Goal: Task Accomplishment & Management: Understand process/instructions

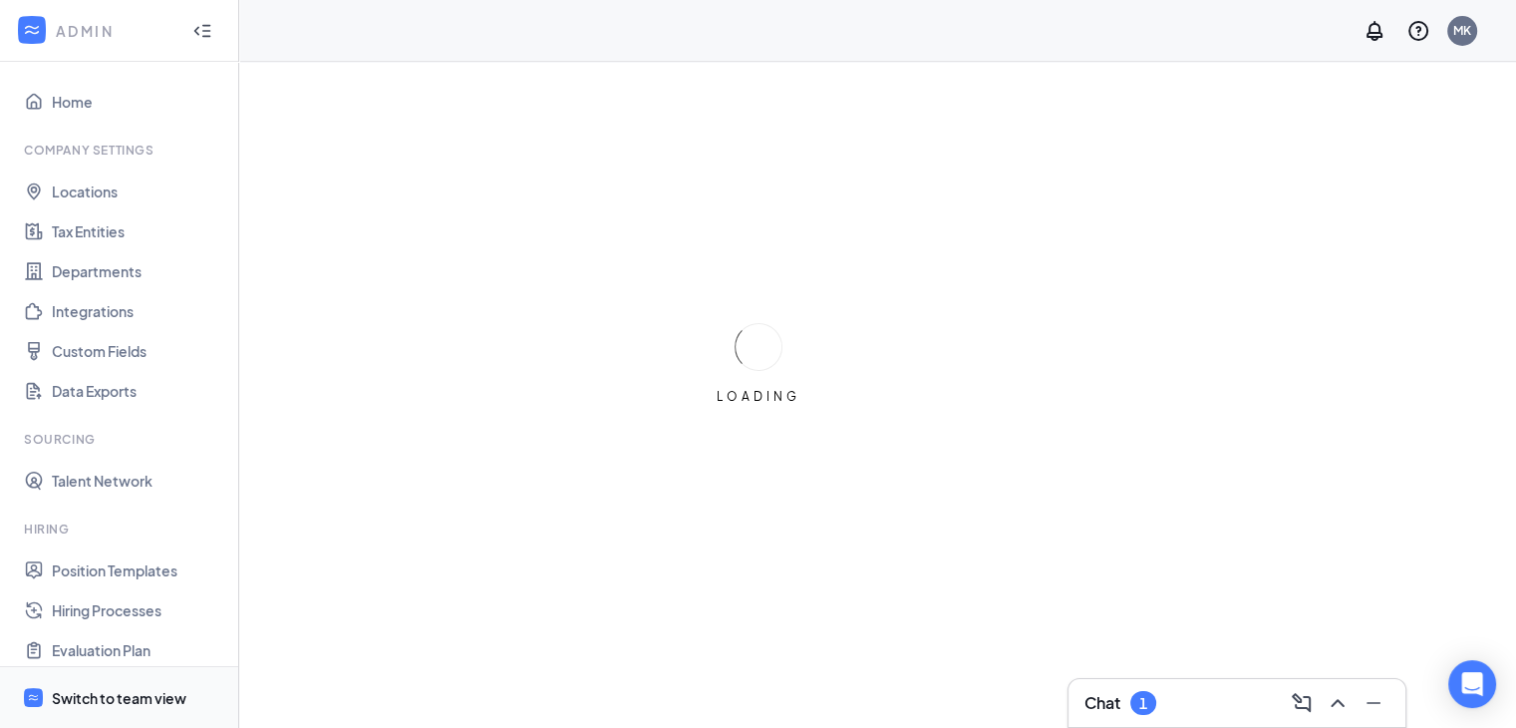
click at [163, 692] on div "Switch to team view" at bounding box center [119, 698] width 135 height 20
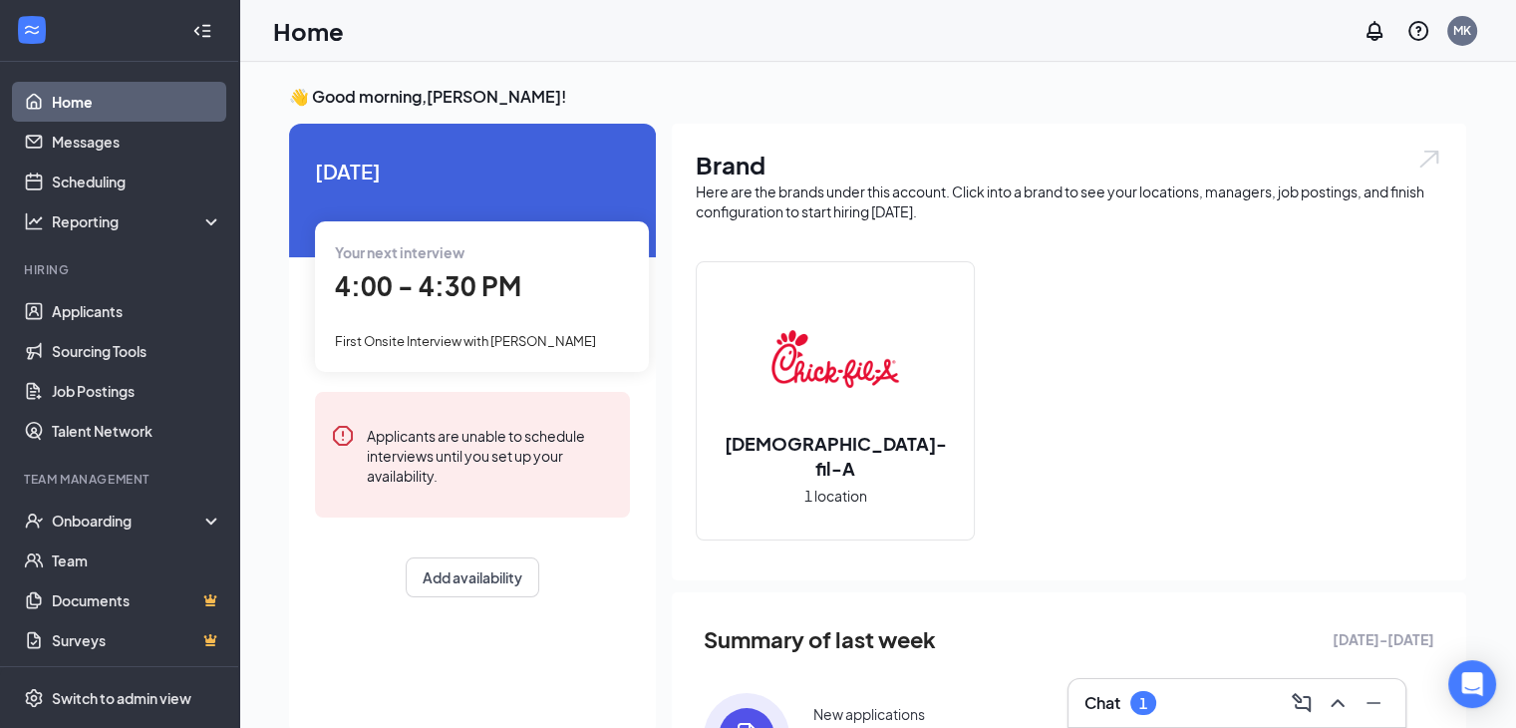
click at [1098, 692] on h3 "Chat" at bounding box center [1102, 703] width 36 height 22
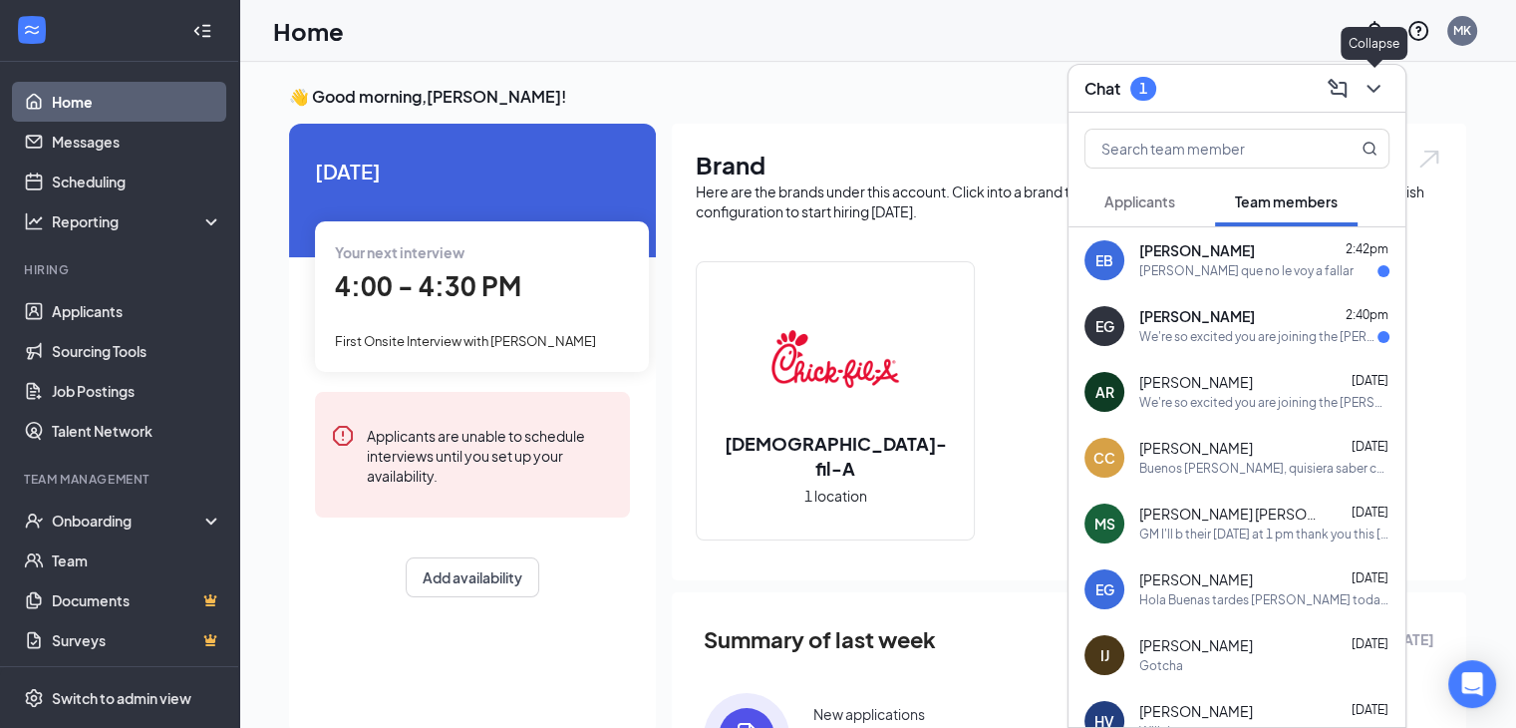
click at [1375, 90] on icon "ChevronDown" at bounding box center [1372, 89] width 13 height 8
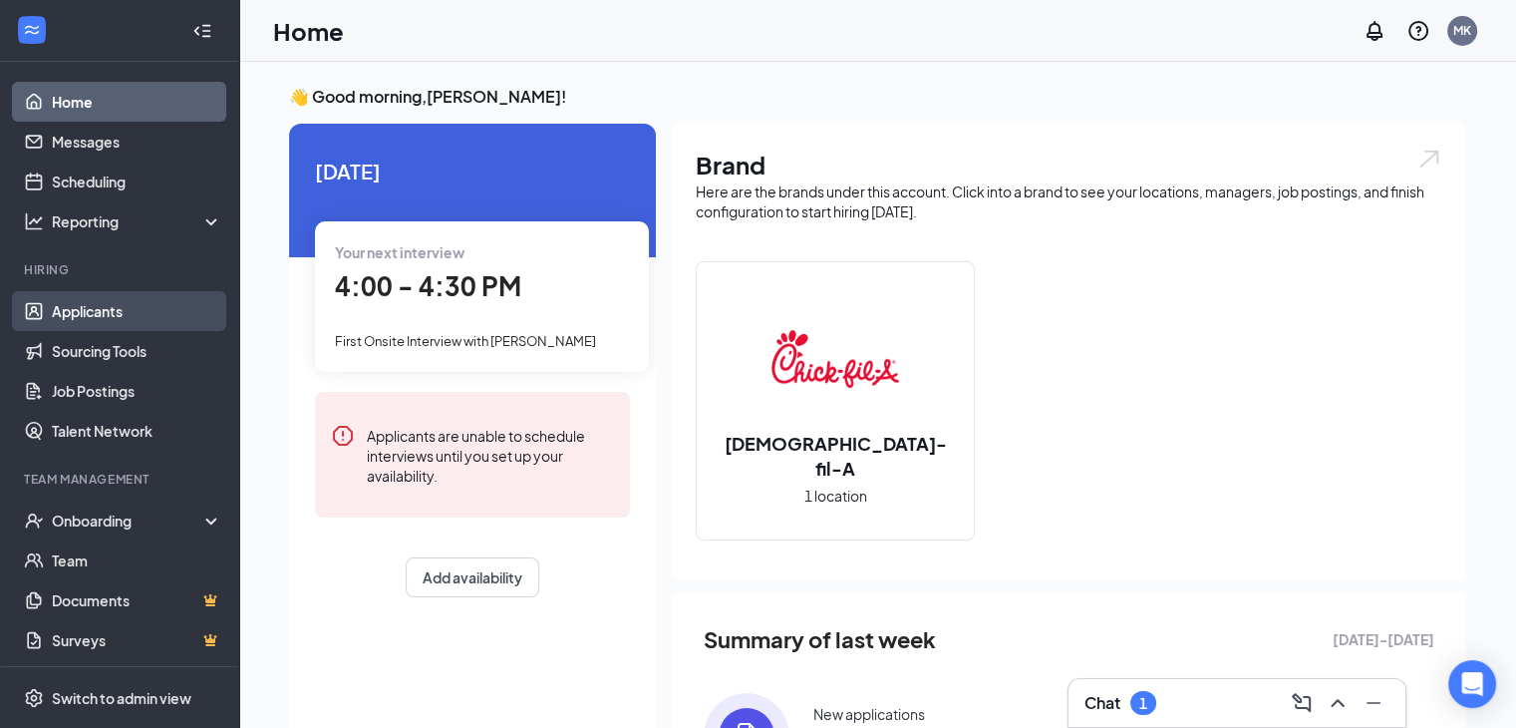
click at [81, 301] on link "Applicants" at bounding box center [137, 311] width 170 height 40
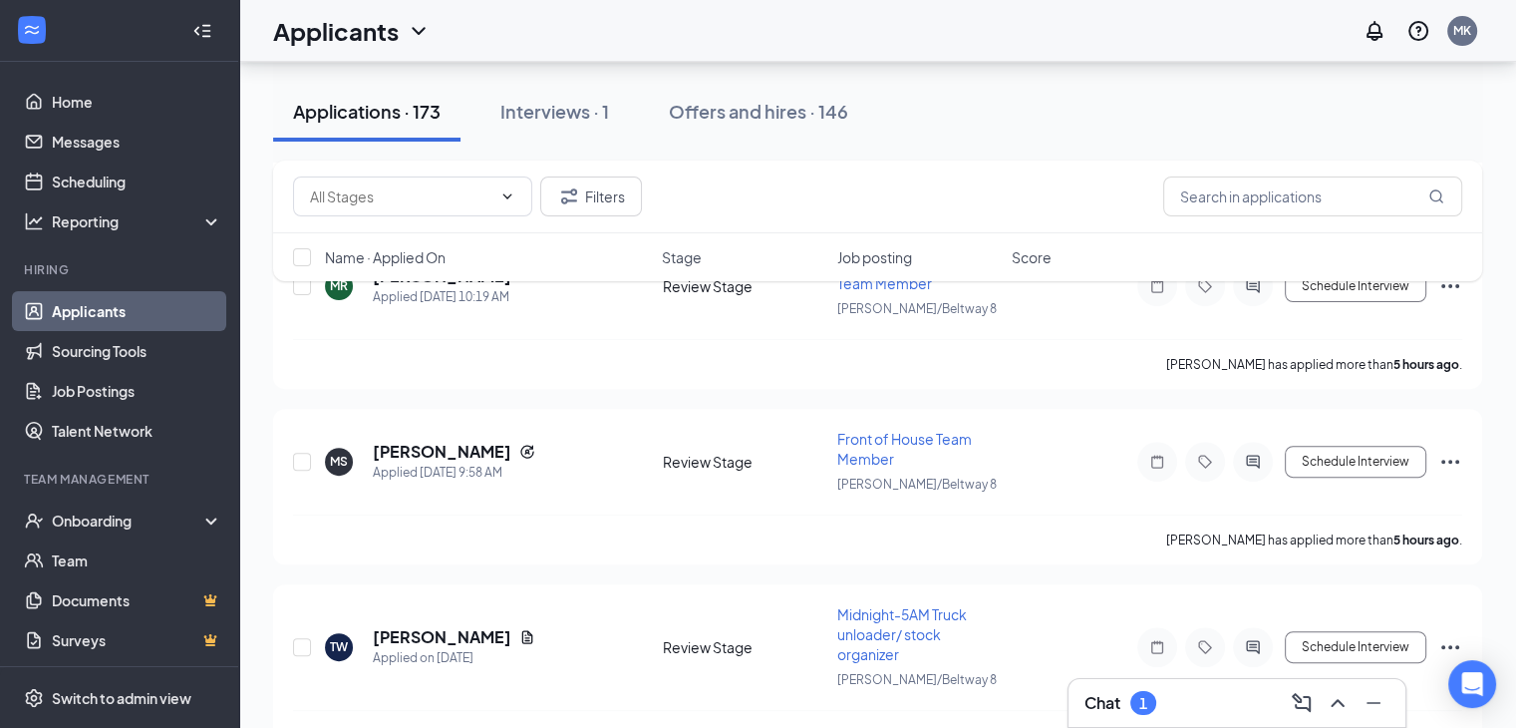
scroll to position [667, 0]
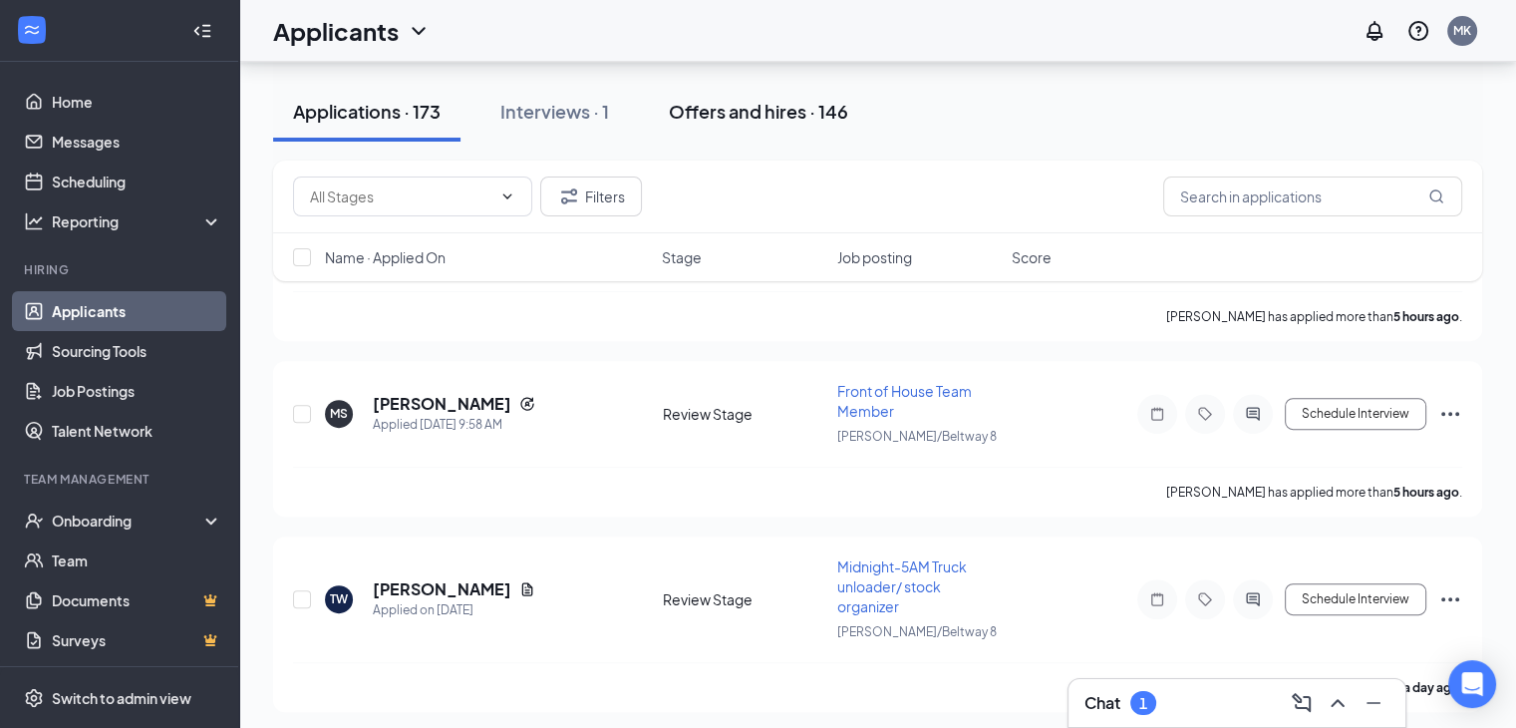
click at [762, 116] on div "Offers and hires · 146" at bounding box center [758, 111] width 179 height 25
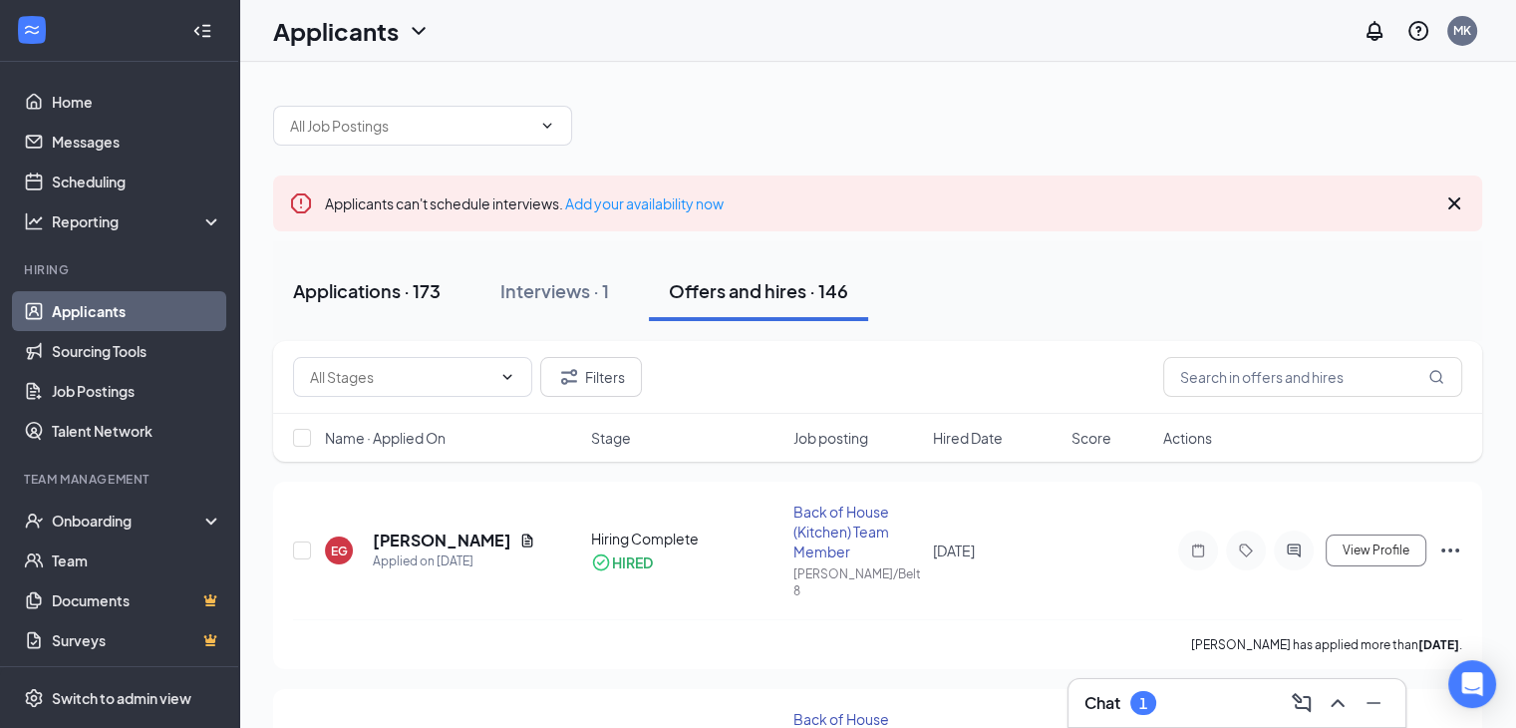
click at [367, 290] on div "Applications · 173" at bounding box center [366, 290] width 147 height 25
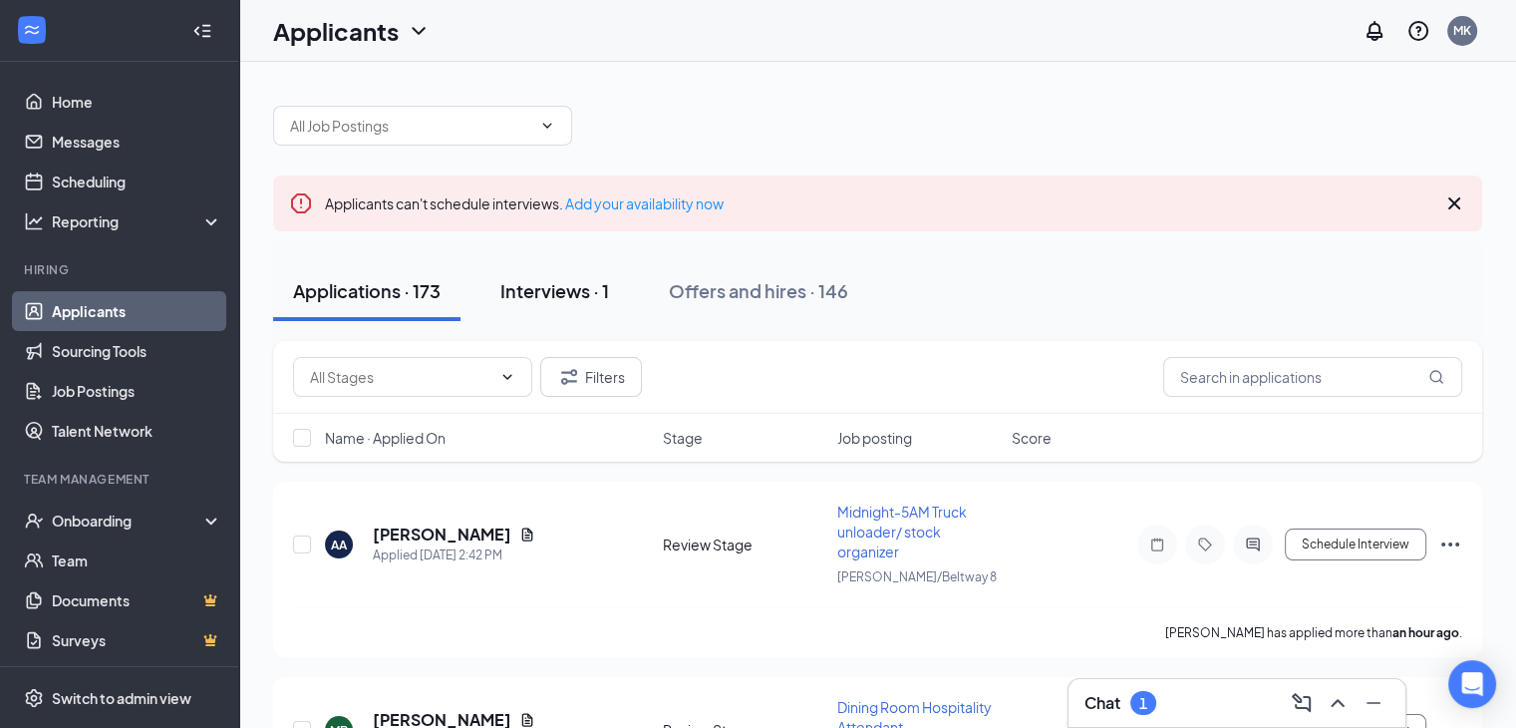
click at [554, 288] on div "Interviews · 1" at bounding box center [554, 290] width 109 height 25
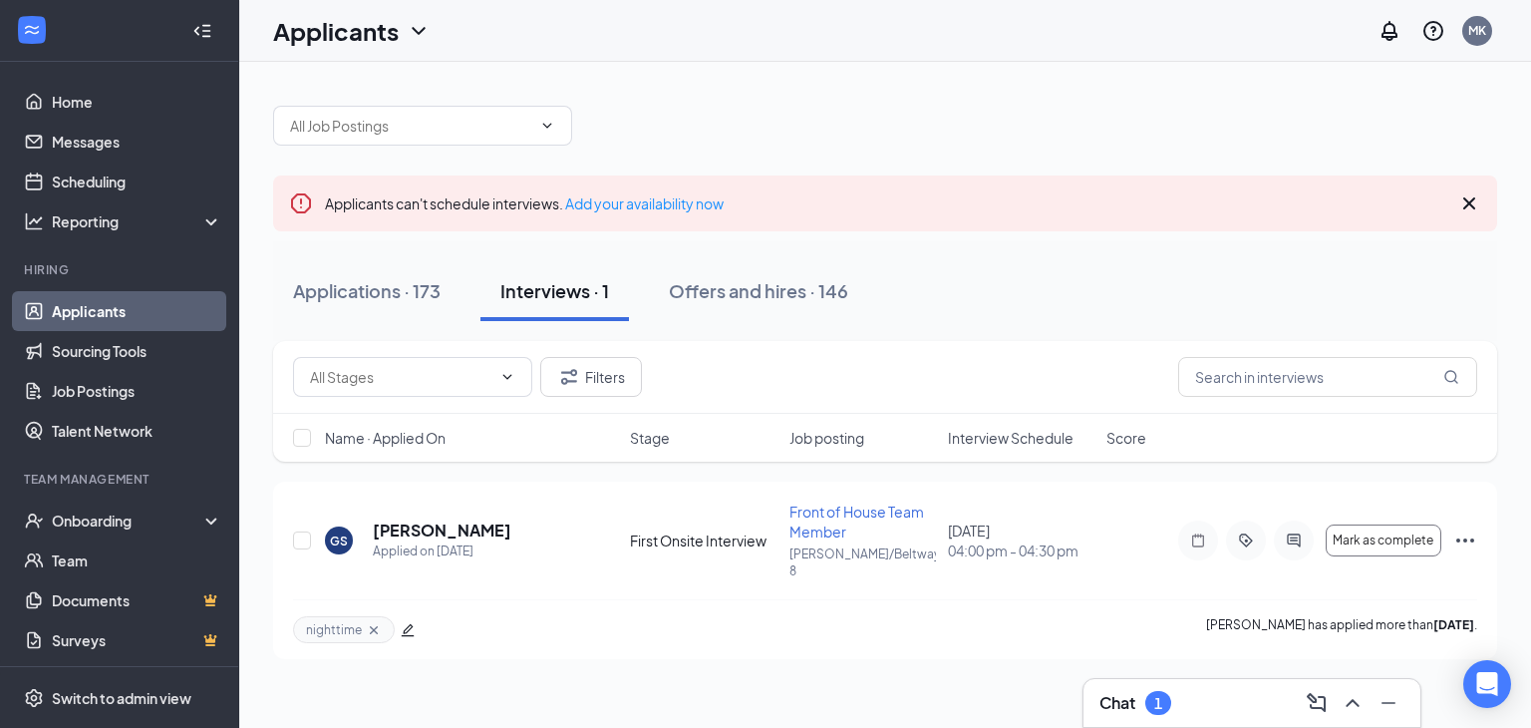
click at [1108, 692] on h3 "Chat" at bounding box center [1117, 703] width 36 height 22
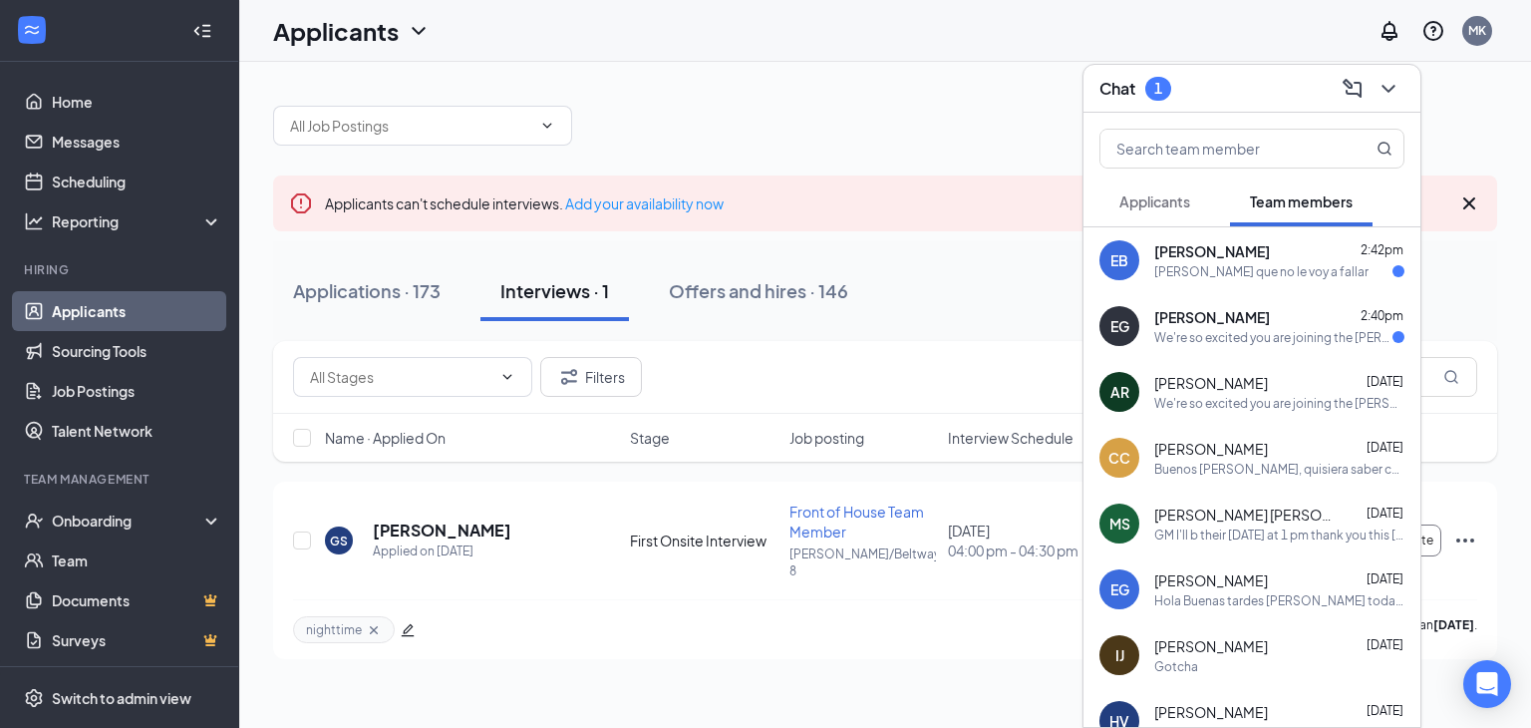
click at [1268, 317] on div "[PERSON_NAME] 2:40pm" at bounding box center [1279, 317] width 250 height 20
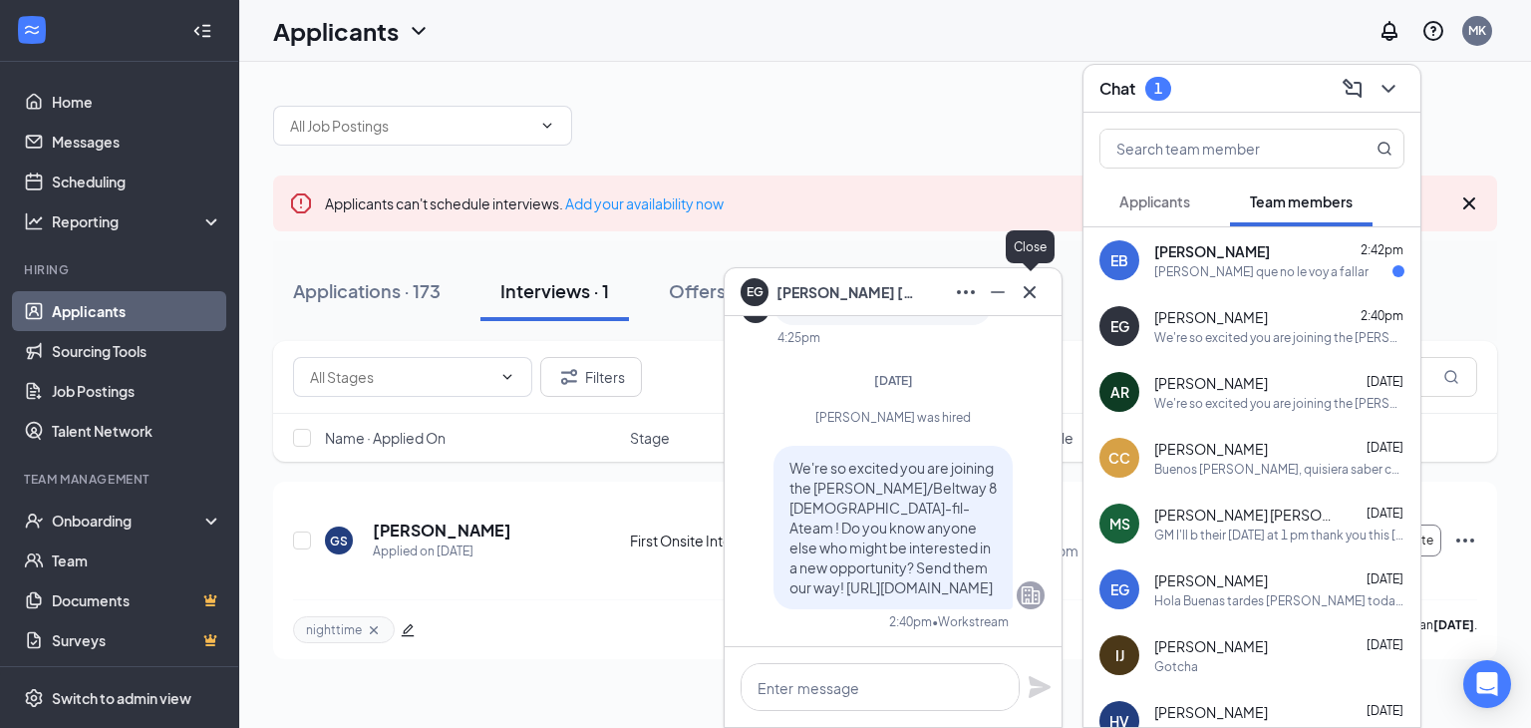
click at [1027, 288] on icon "Cross" at bounding box center [1030, 291] width 12 height 12
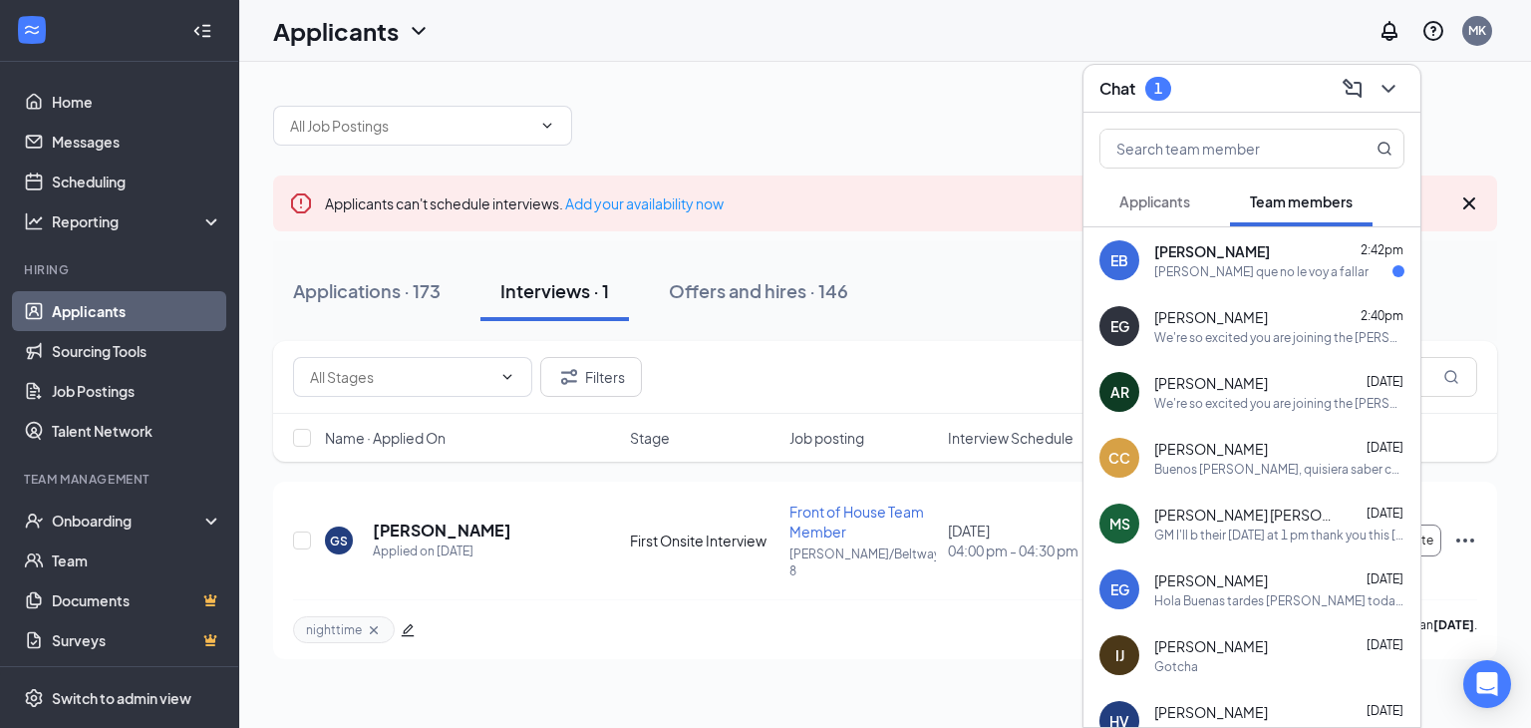
click at [1258, 260] on div "[PERSON_NAME] 2:42pm" at bounding box center [1279, 251] width 250 height 20
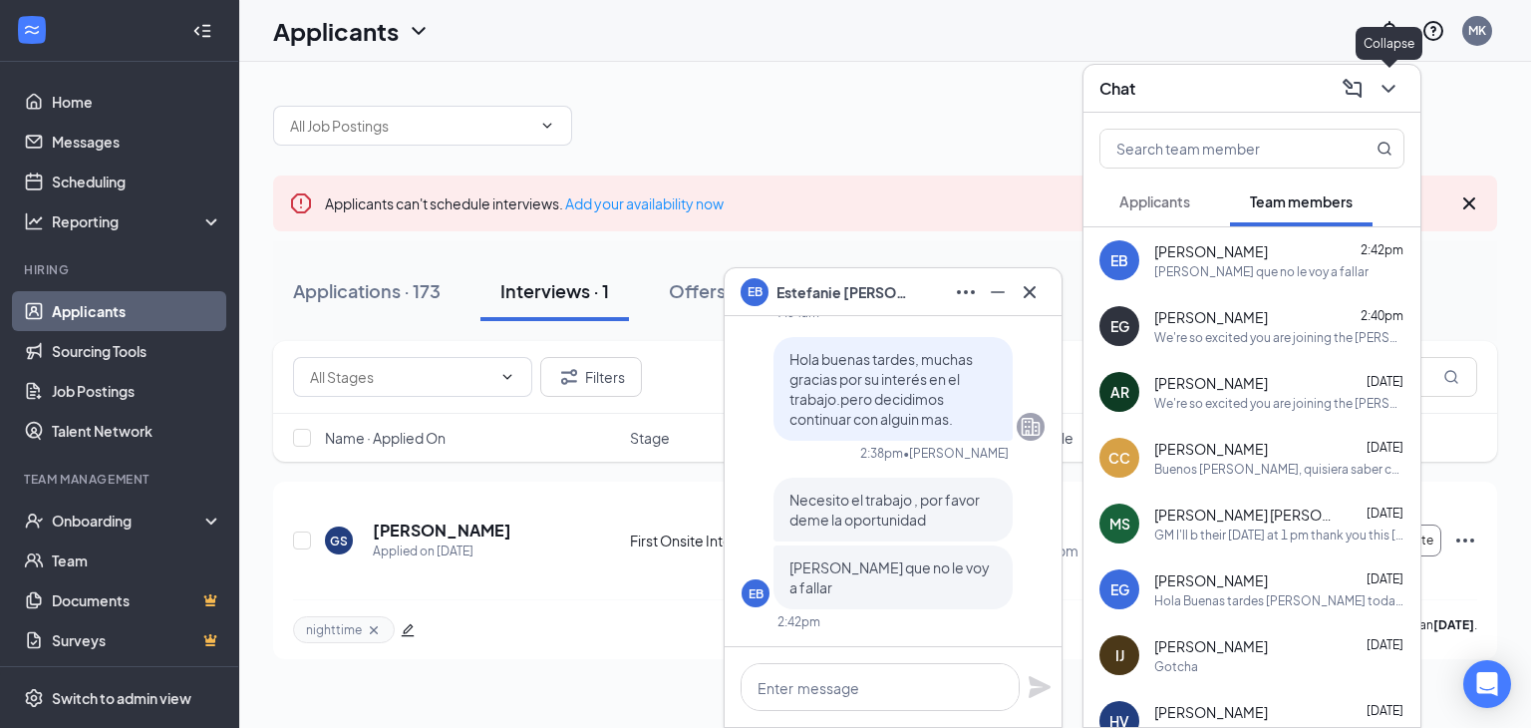
click at [1391, 86] on icon "ChevronDown" at bounding box center [1387, 89] width 13 height 8
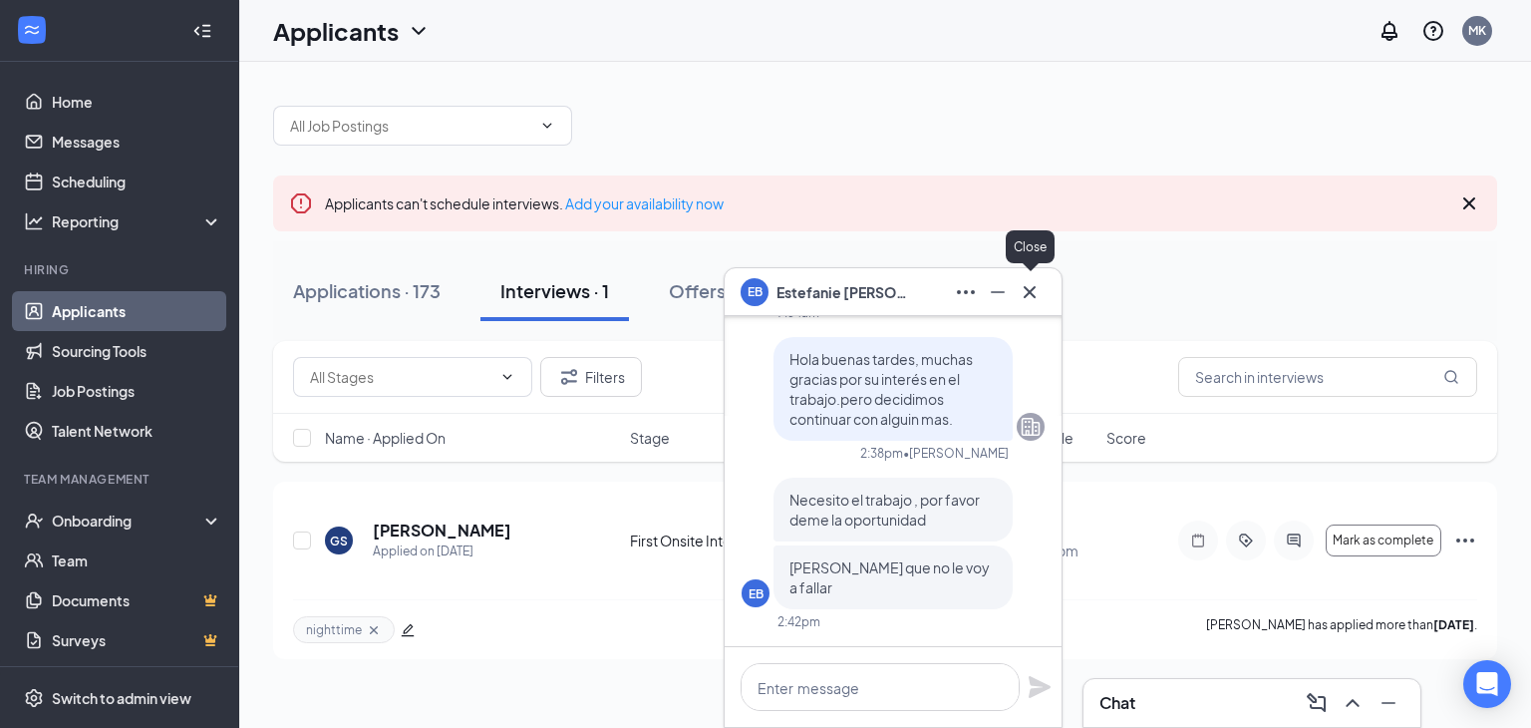
click at [1032, 285] on icon "Cross" at bounding box center [1030, 292] width 24 height 24
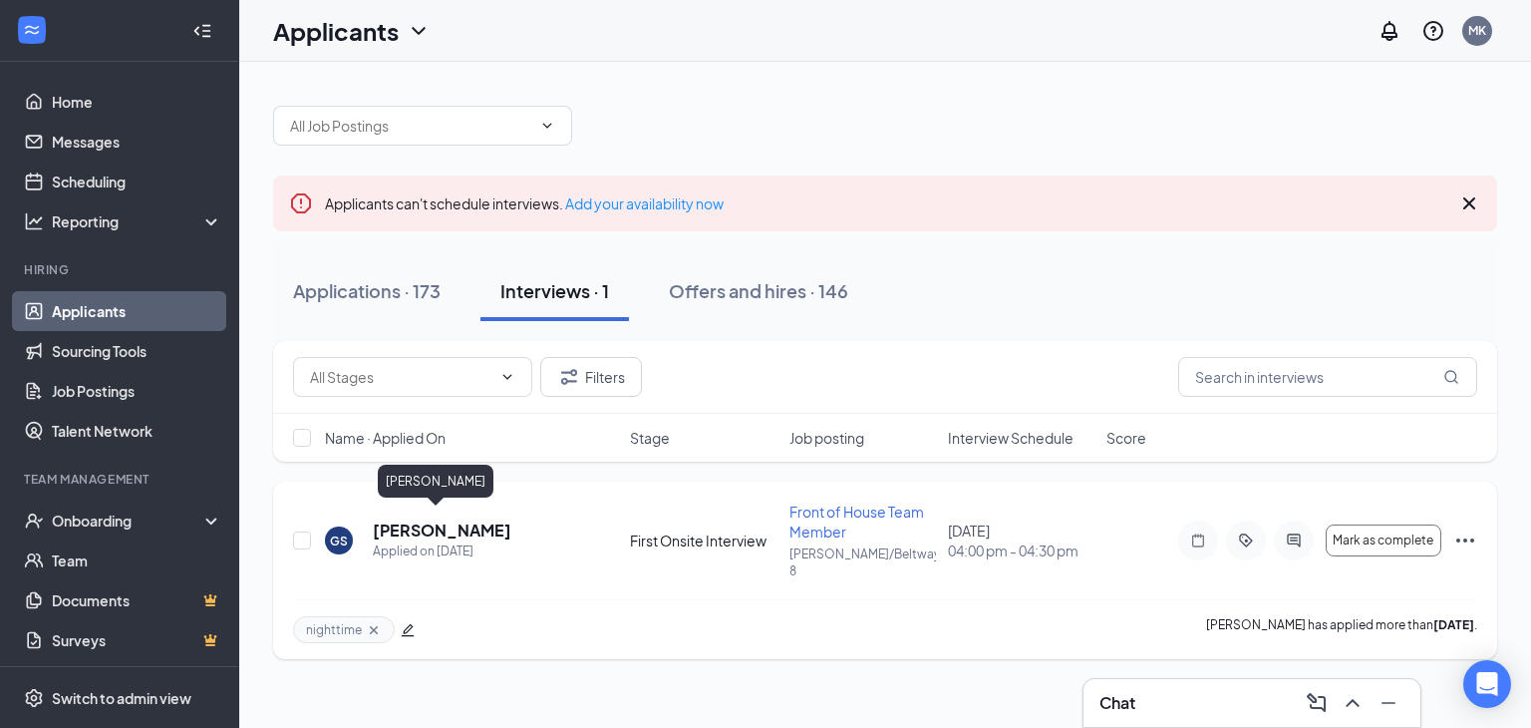
click at [392, 519] on h5 "[PERSON_NAME]" at bounding box center [442, 530] width 139 height 22
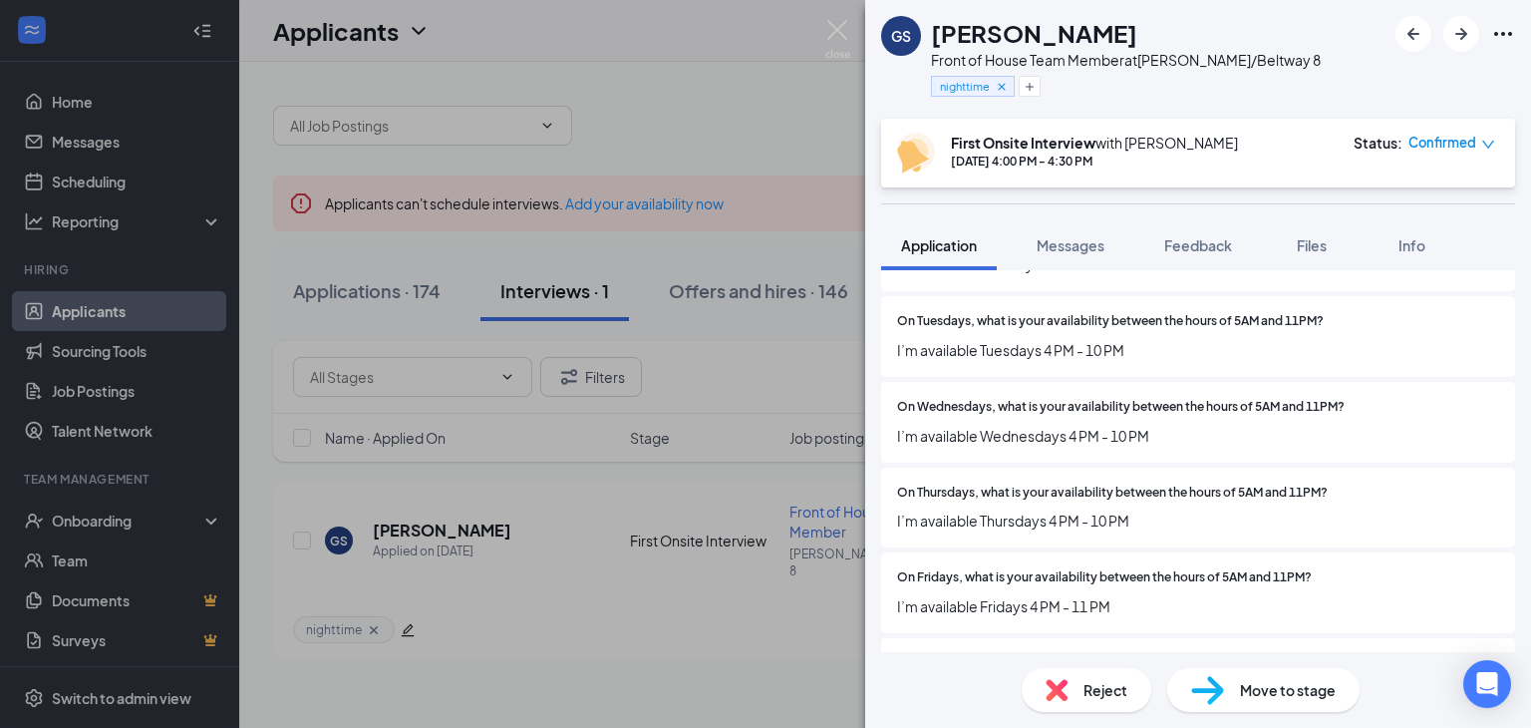
scroll to position [3173, 0]
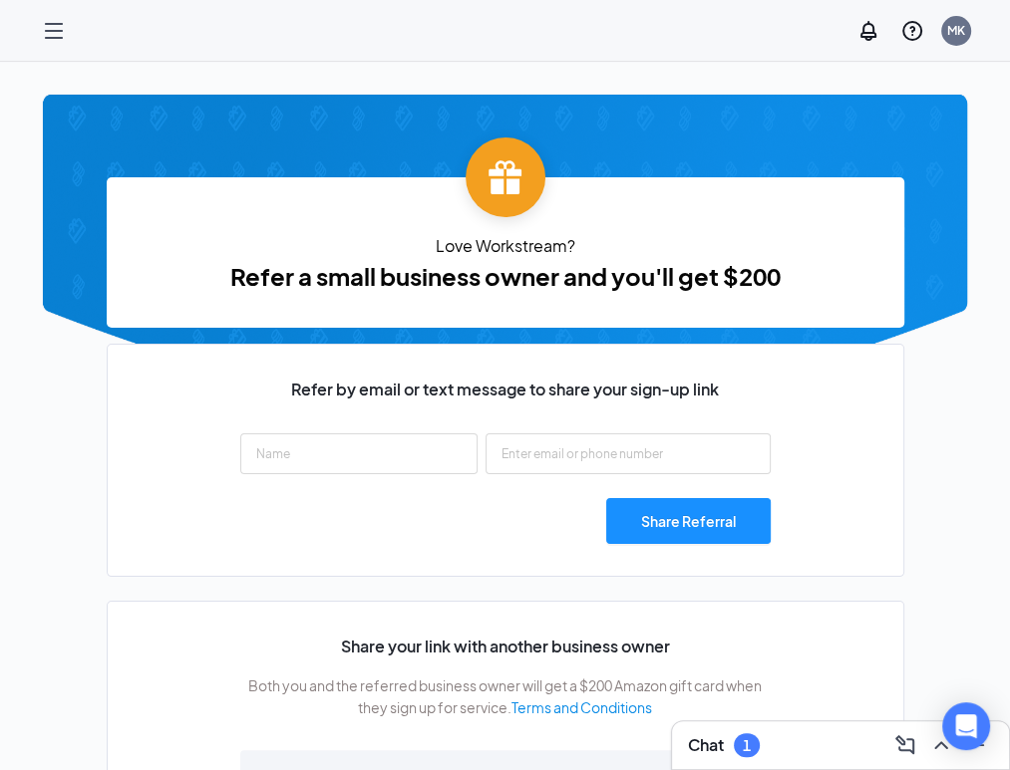
type input "[URL][DOMAIN_NAME]"
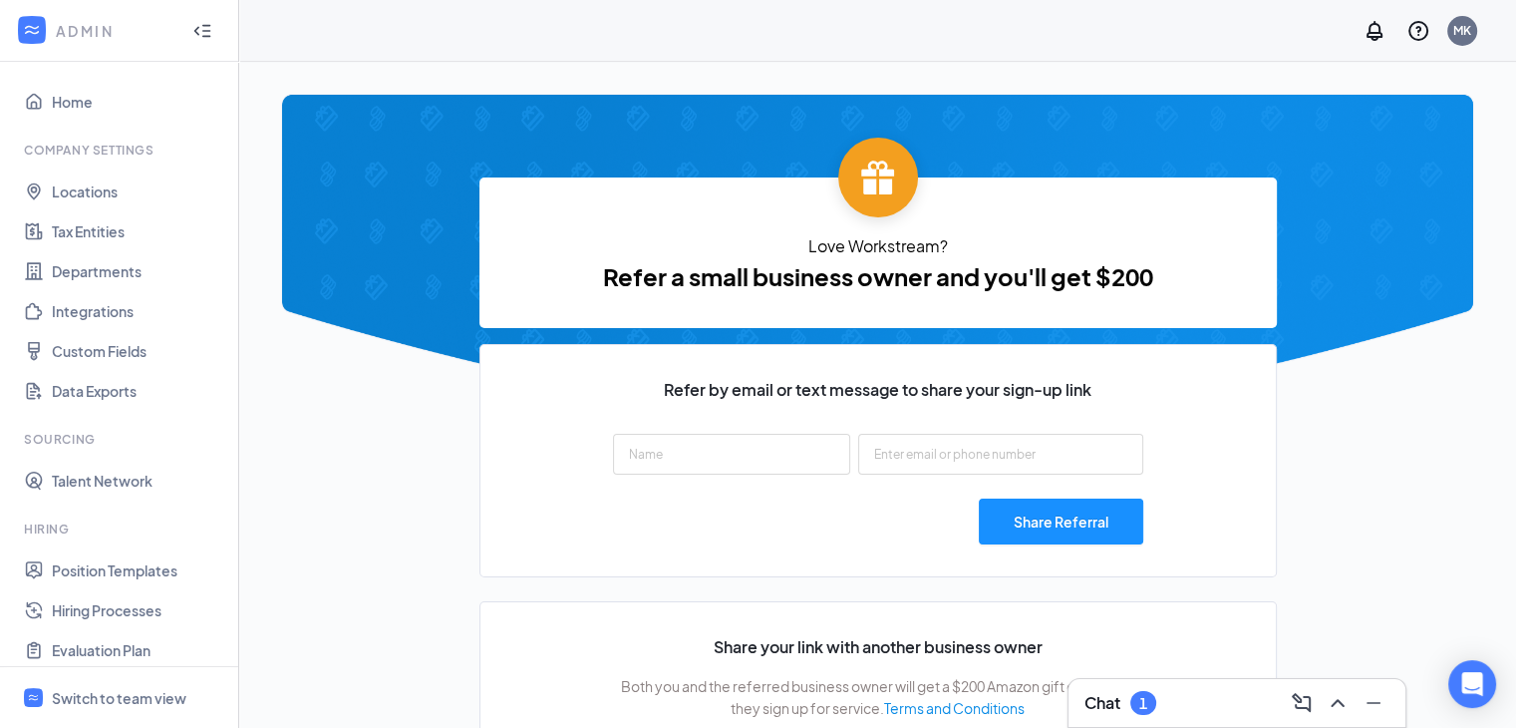
click at [1024, 703] on h3 "Chat" at bounding box center [1102, 703] width 36 height 22
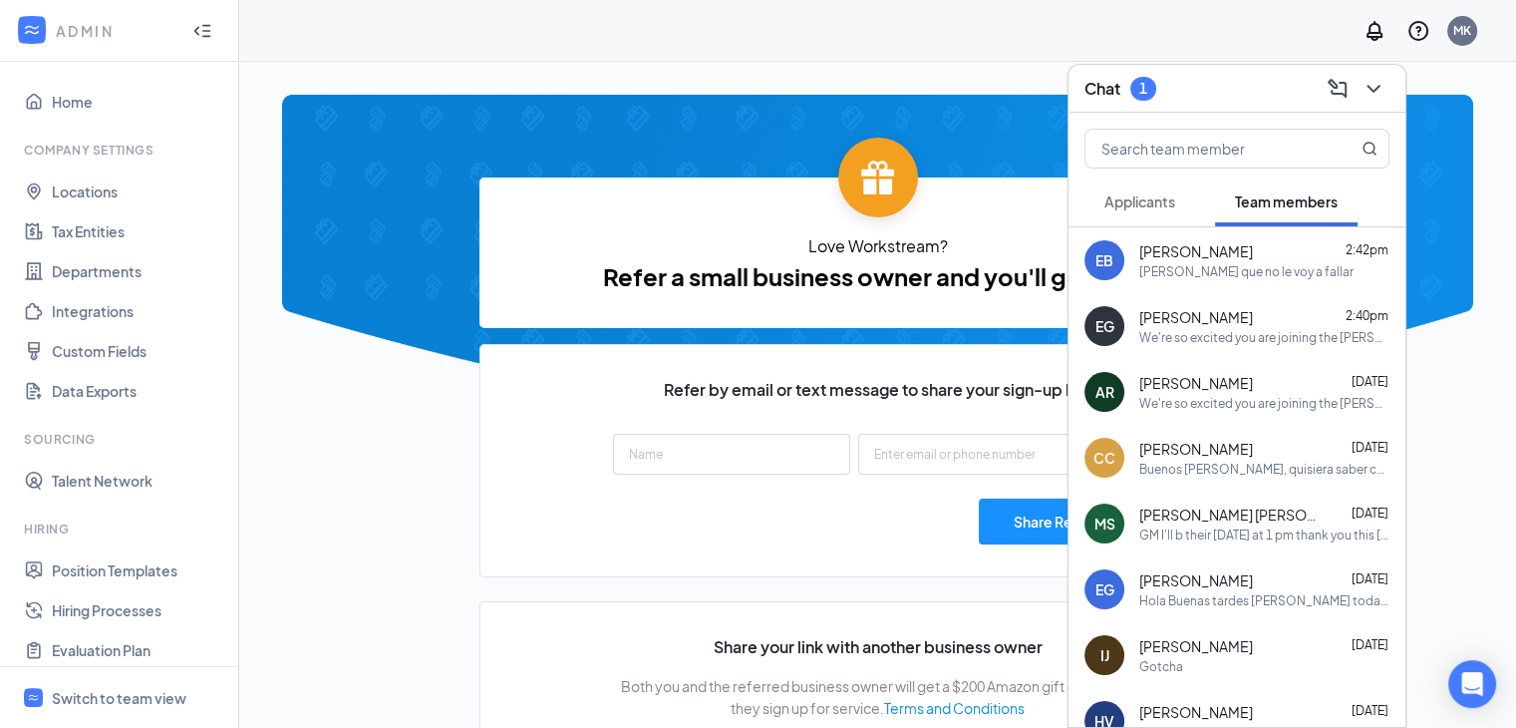
click at [1024, 195] on span "Applicants" at bounding box center [1139, 201] width 71 height 18
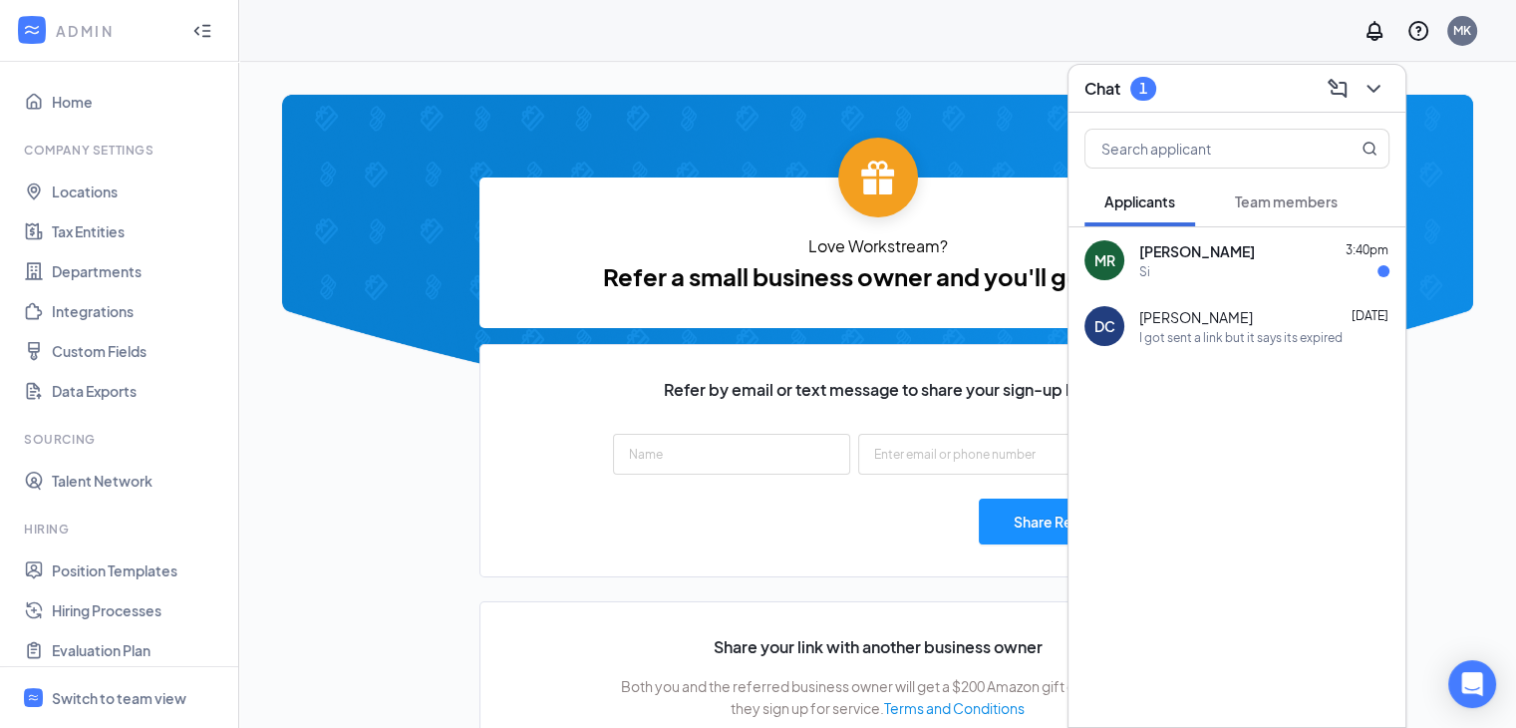
click at [1024, 256] on span "[PERSON_NAME]" at bounding box center [1197, 251] width 116 height 20
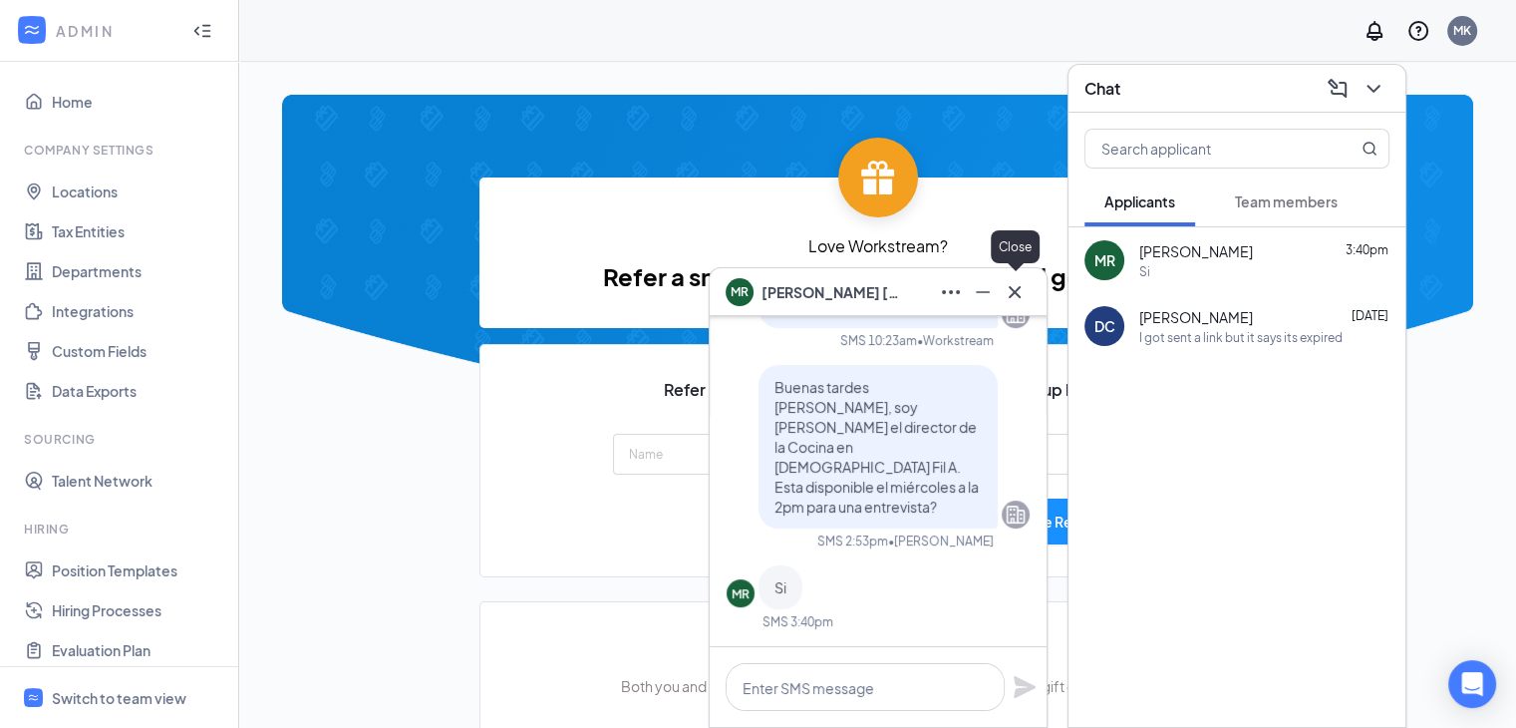
click at [1016, 296] on icon "Cross" at bounding box center [1015, 292] width 24 height 24
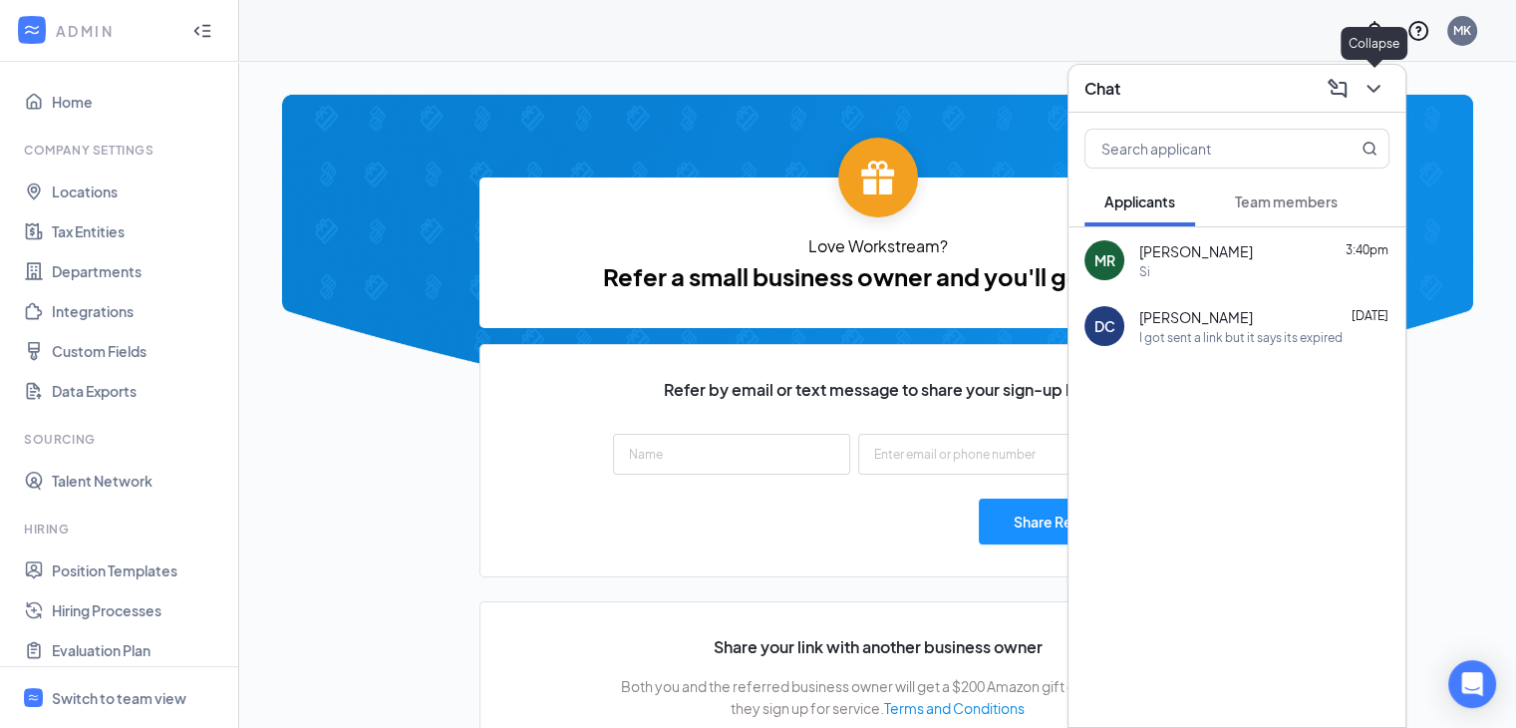
click at [1024, 85] on icon "ChevronDown" at bounding box center [1373, 89] width 24 height 24
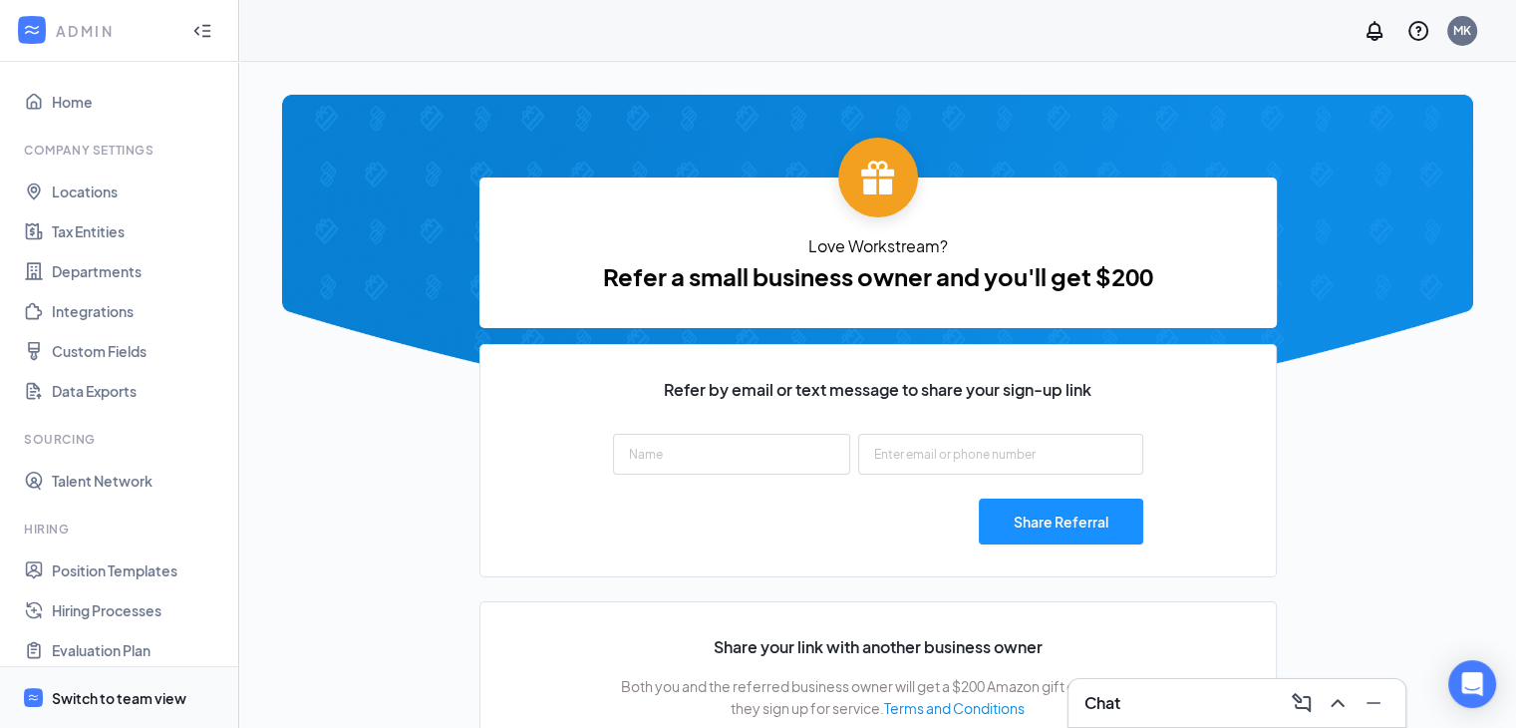
click at [184, 685] on span "Switch to team view" at bounding box center [137, 697] width 170 height 61
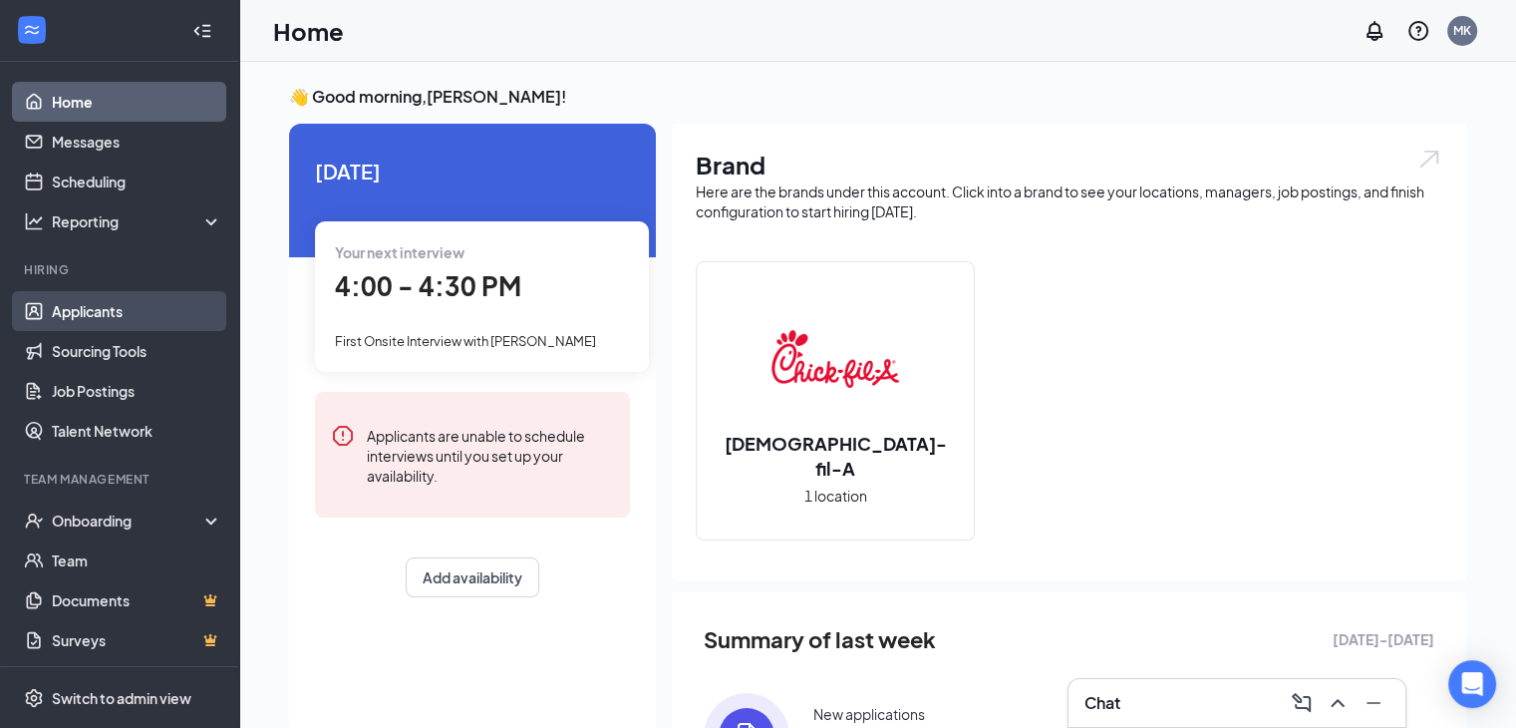
click at [116, 312] on link "Applicants" at bounding box center [137, 311] width 170 height 40
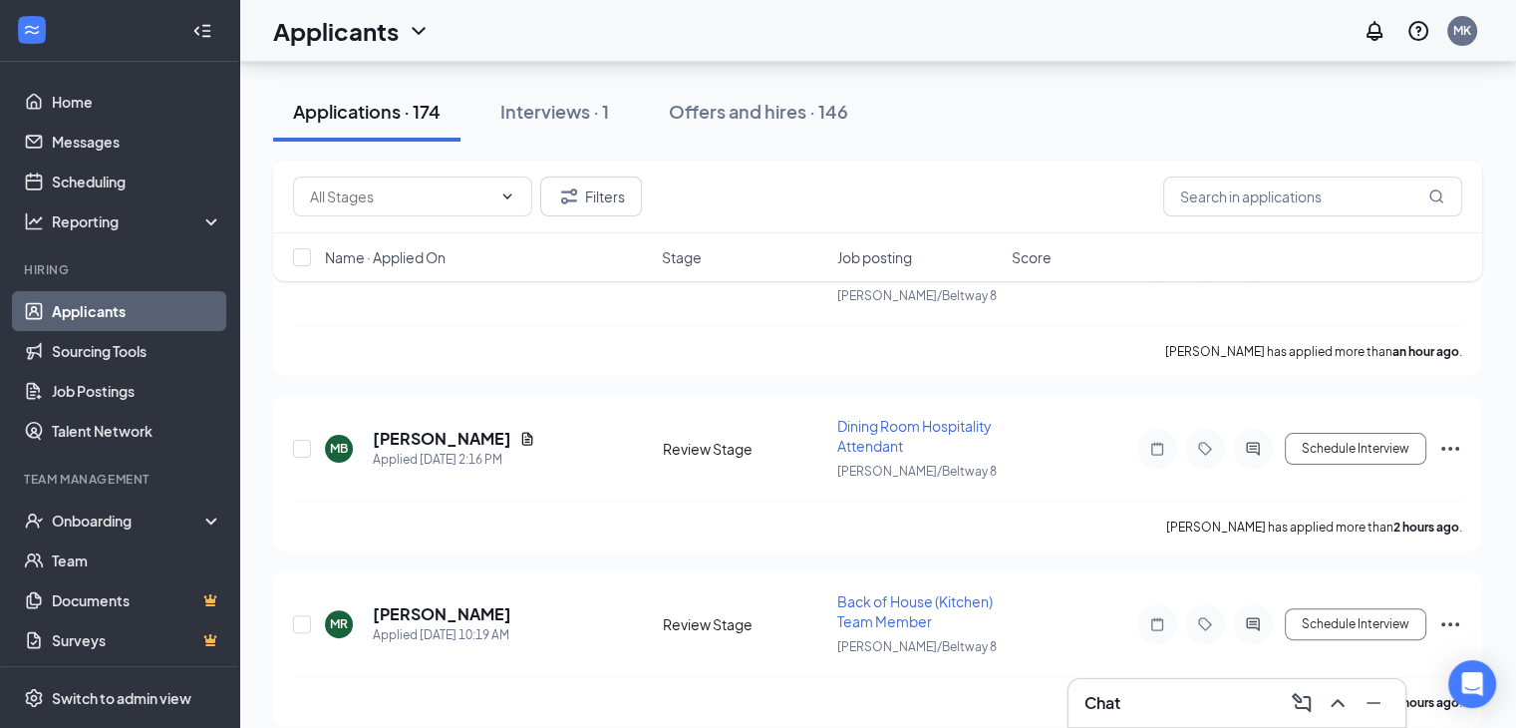
scroll to position [472, 0]
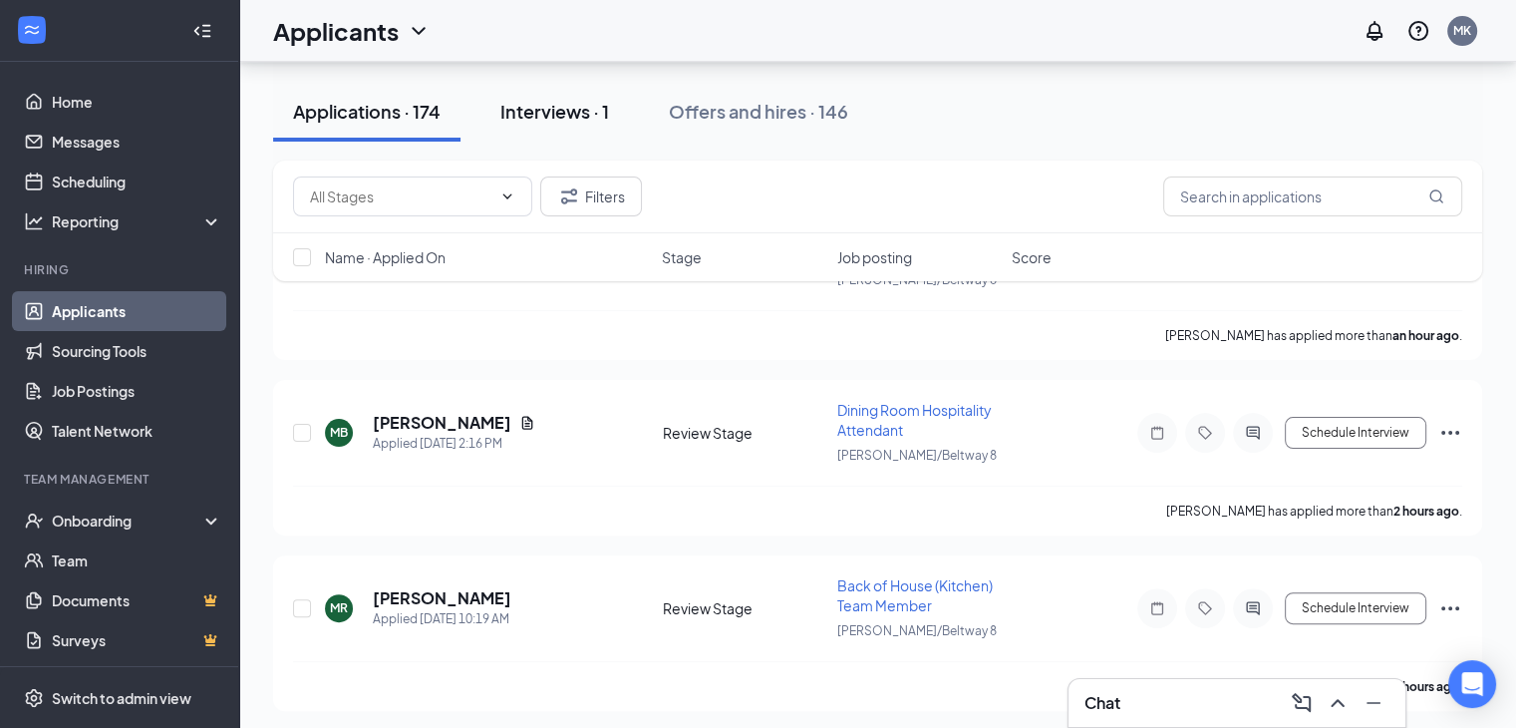
click at [558, 107] on div "Interviews · 1" at bounding box center [554, 111] width 109 height 25
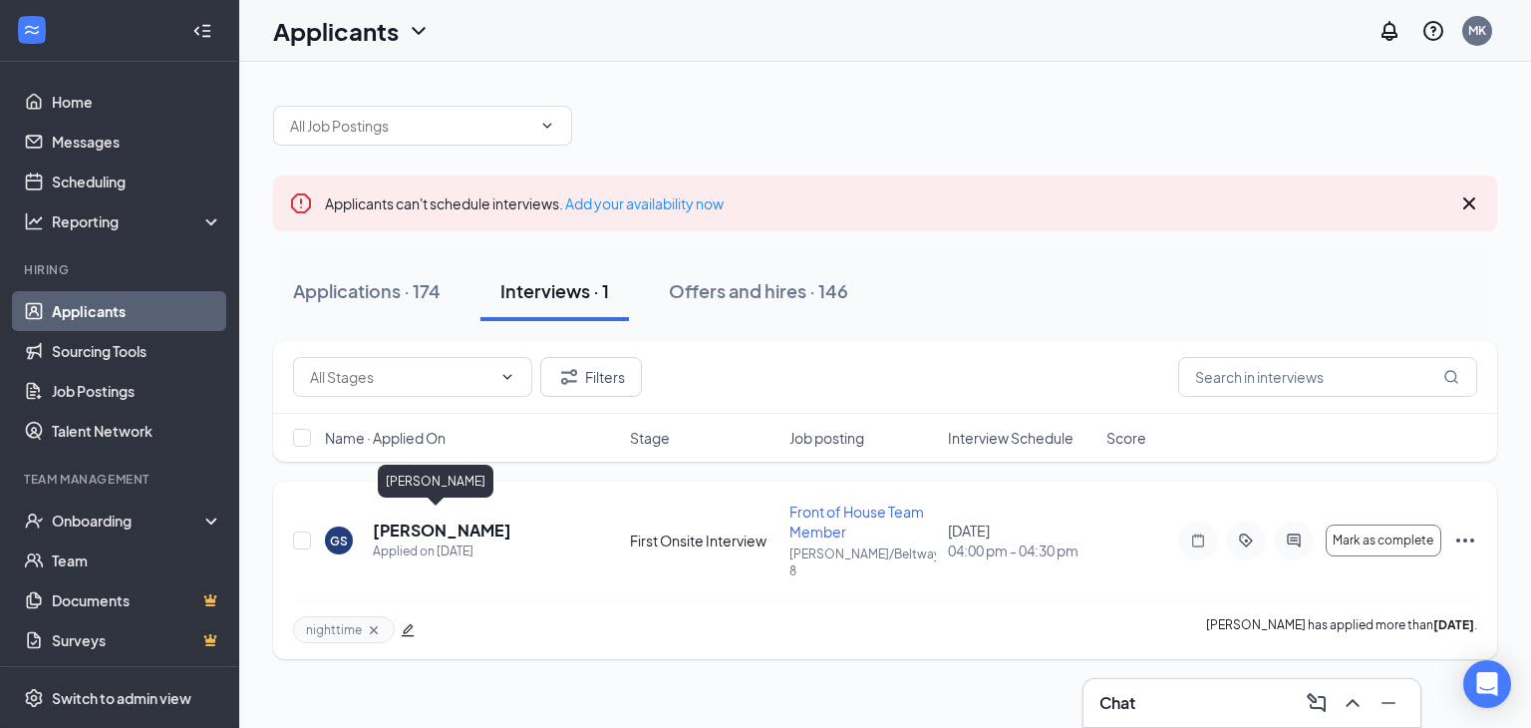
click at [398, 519] on h5 "[PERSON_NAME]" at bounding box center [442, 530] width 139 height 22
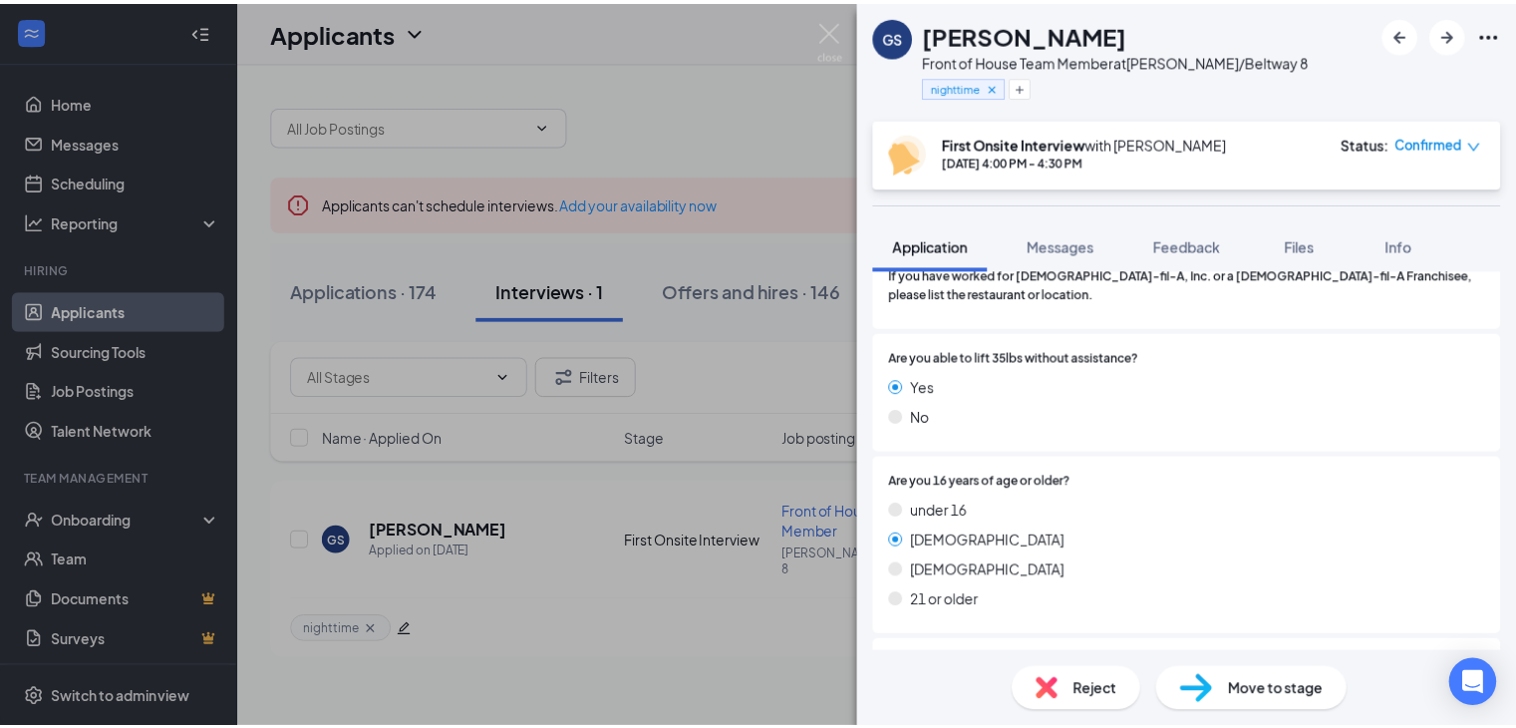
scroll to position [943, 0]
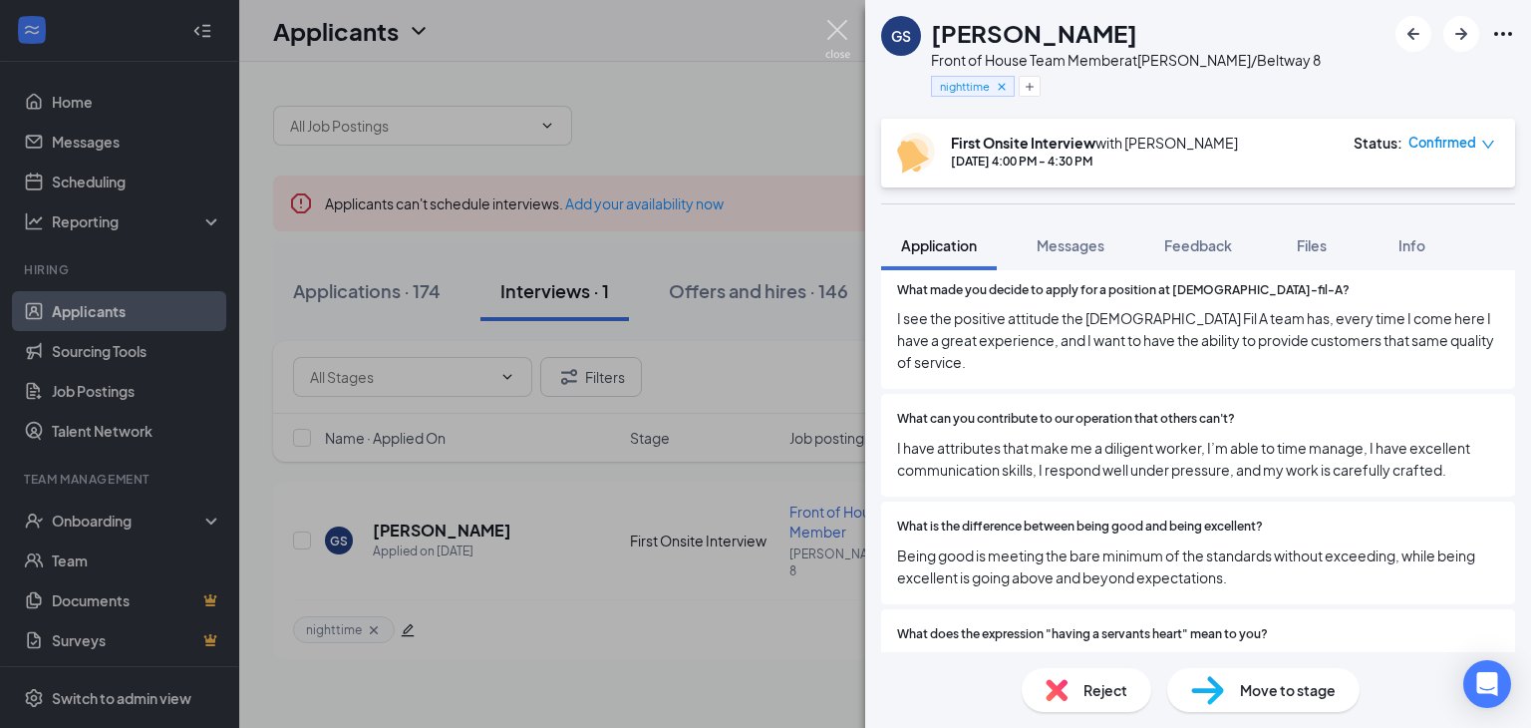
click at [835, 29] on img at bounding box center [837, 39] width 25 height 39
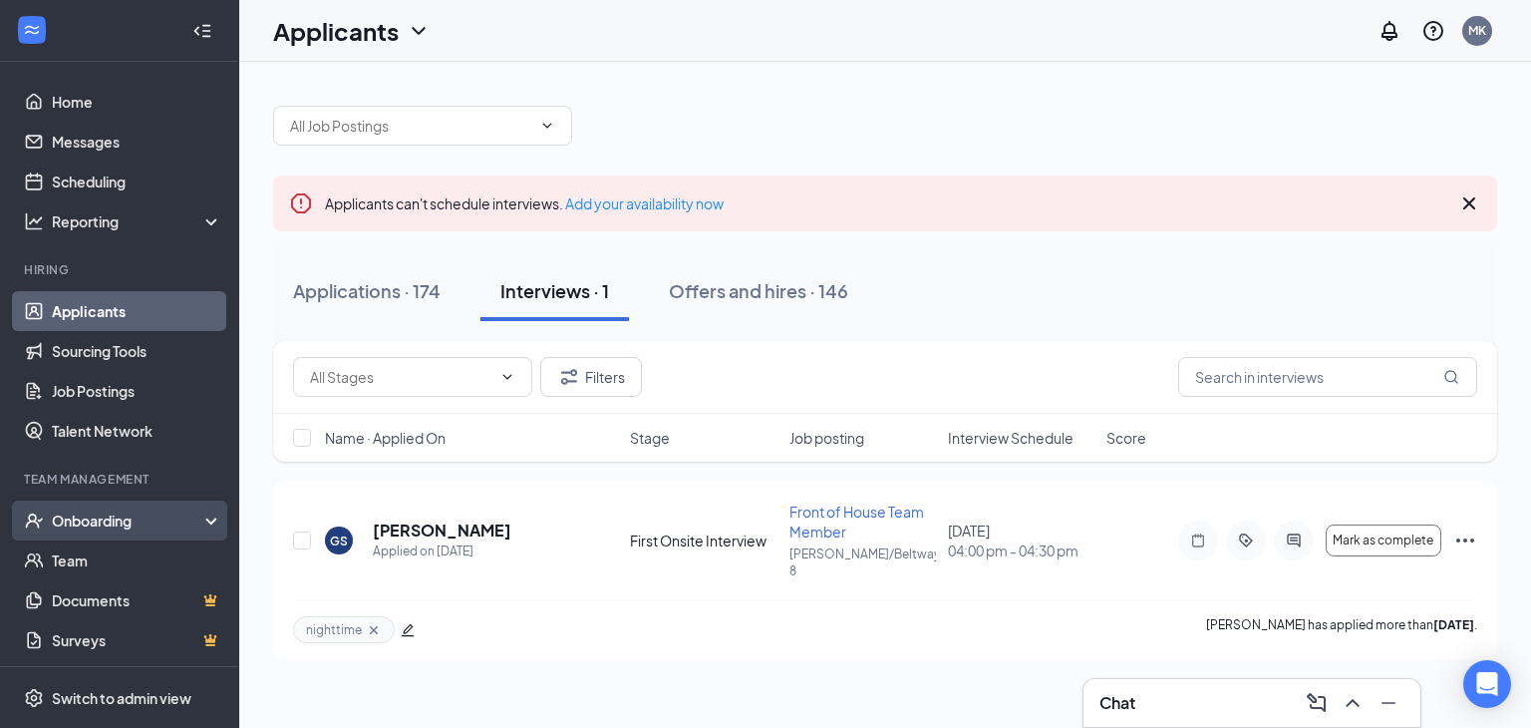
click at [90, 511] on div "Onboarding" at bounding box center [128, 520] width 153 height 20
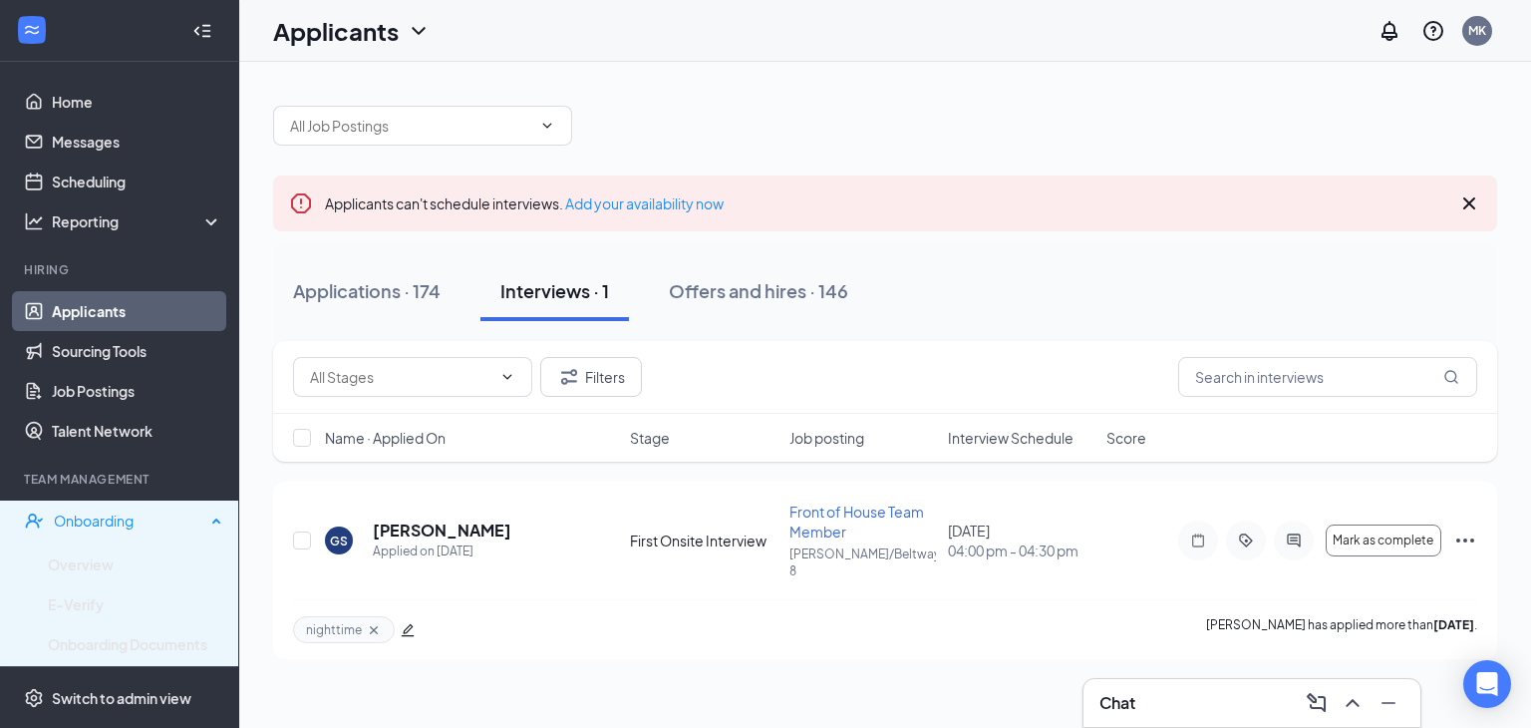
click at [133, 511] on div "Onboarding" at bounding box center [129, 520] width 151 height 20
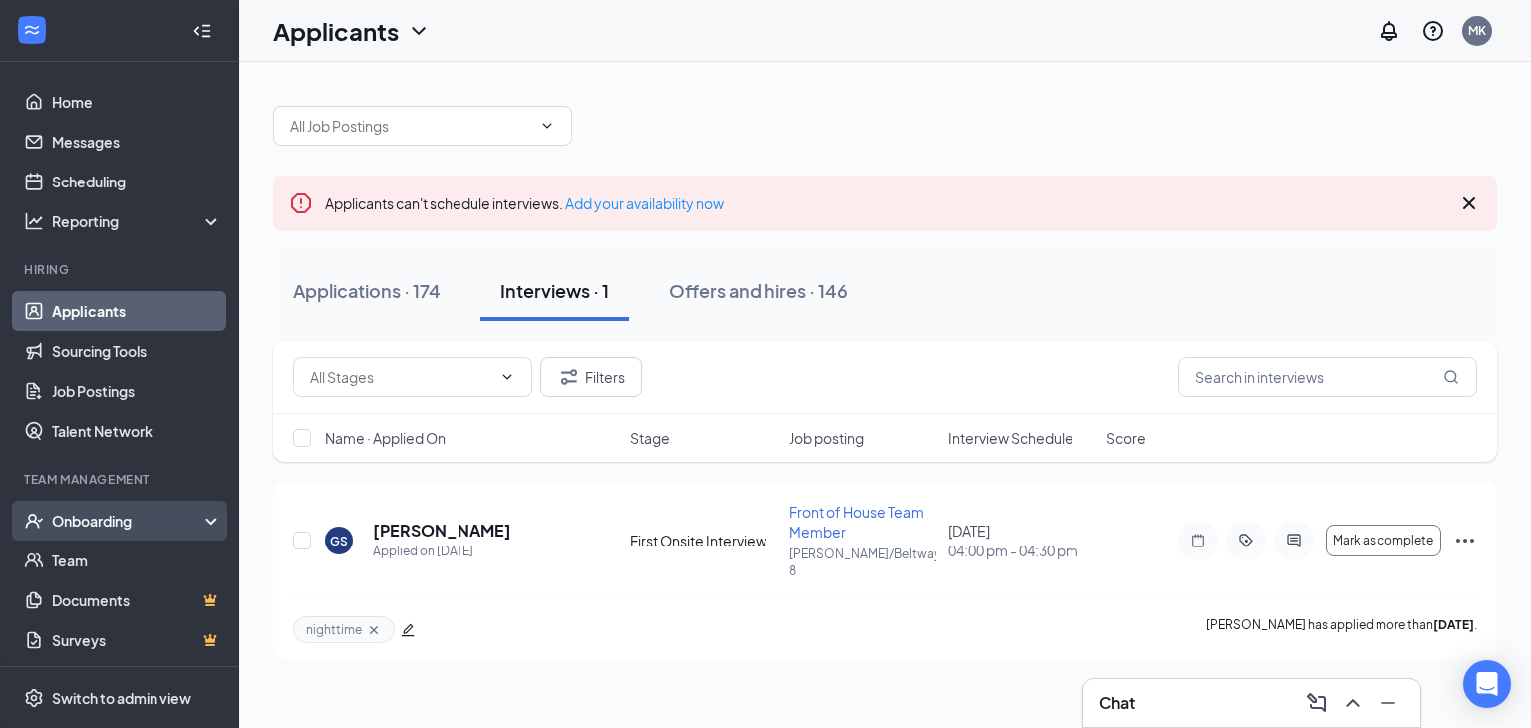
click at [132, 522] on div "Onboarding" at bounding box center [128, 520] width 153 height 20
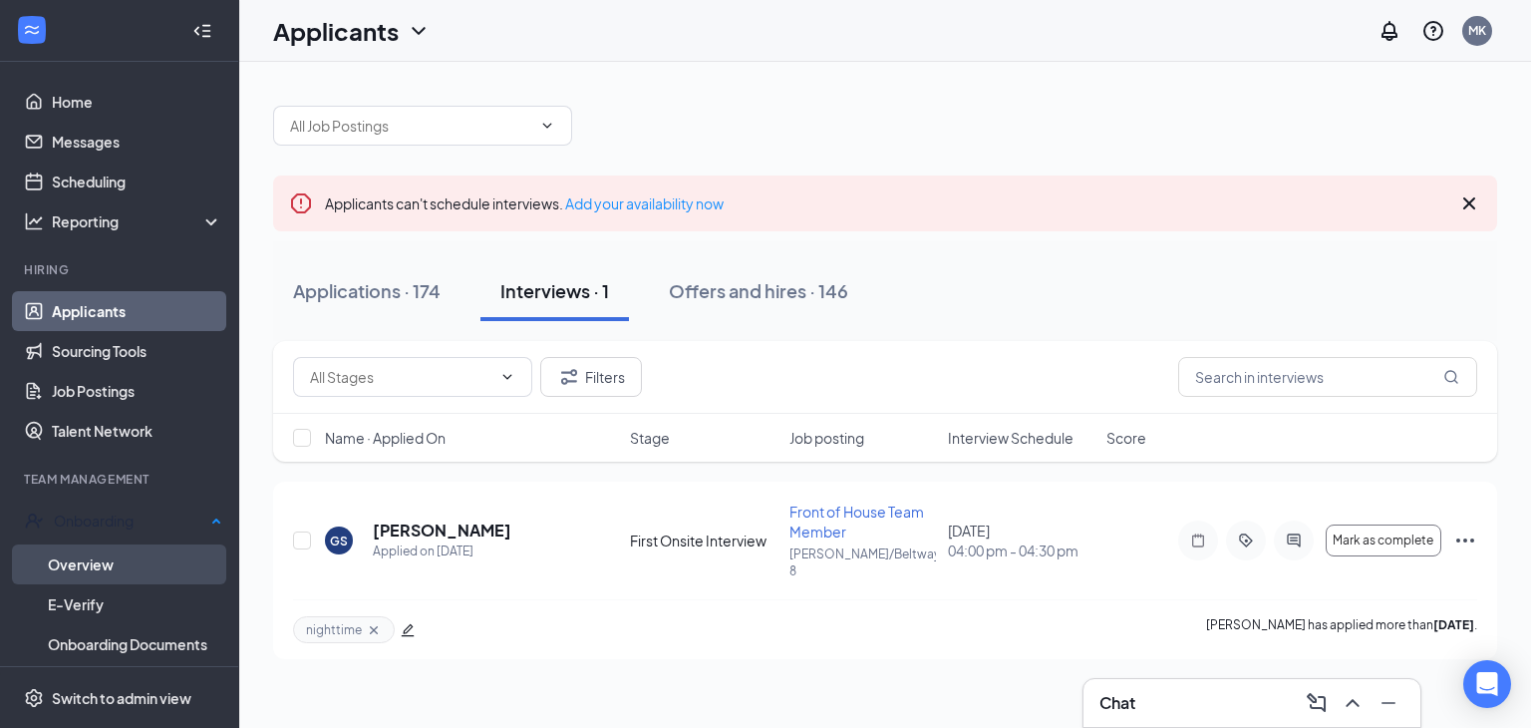
click at [136, 558] on link "Overview" at bounding box center [135, 564] width 174 height 40
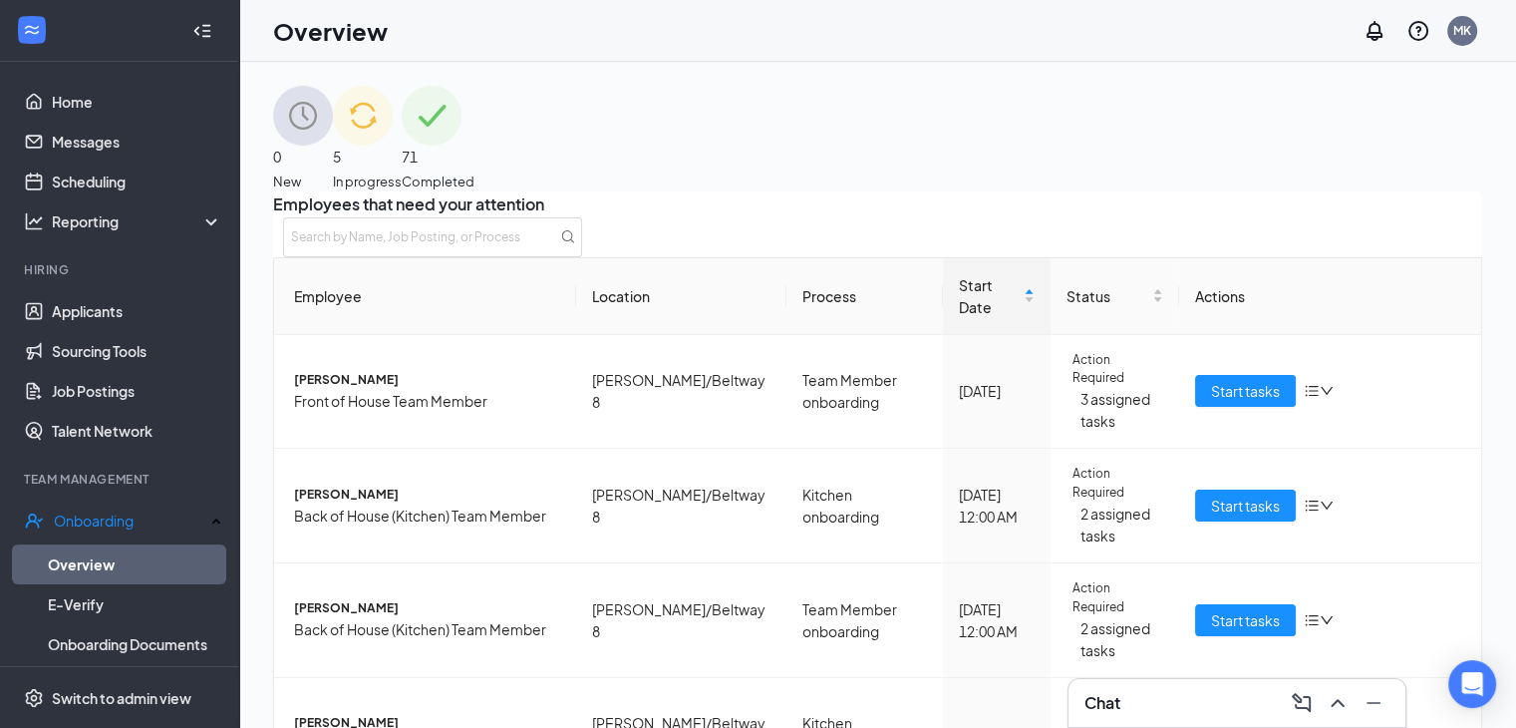
scroll to position [239, 0]
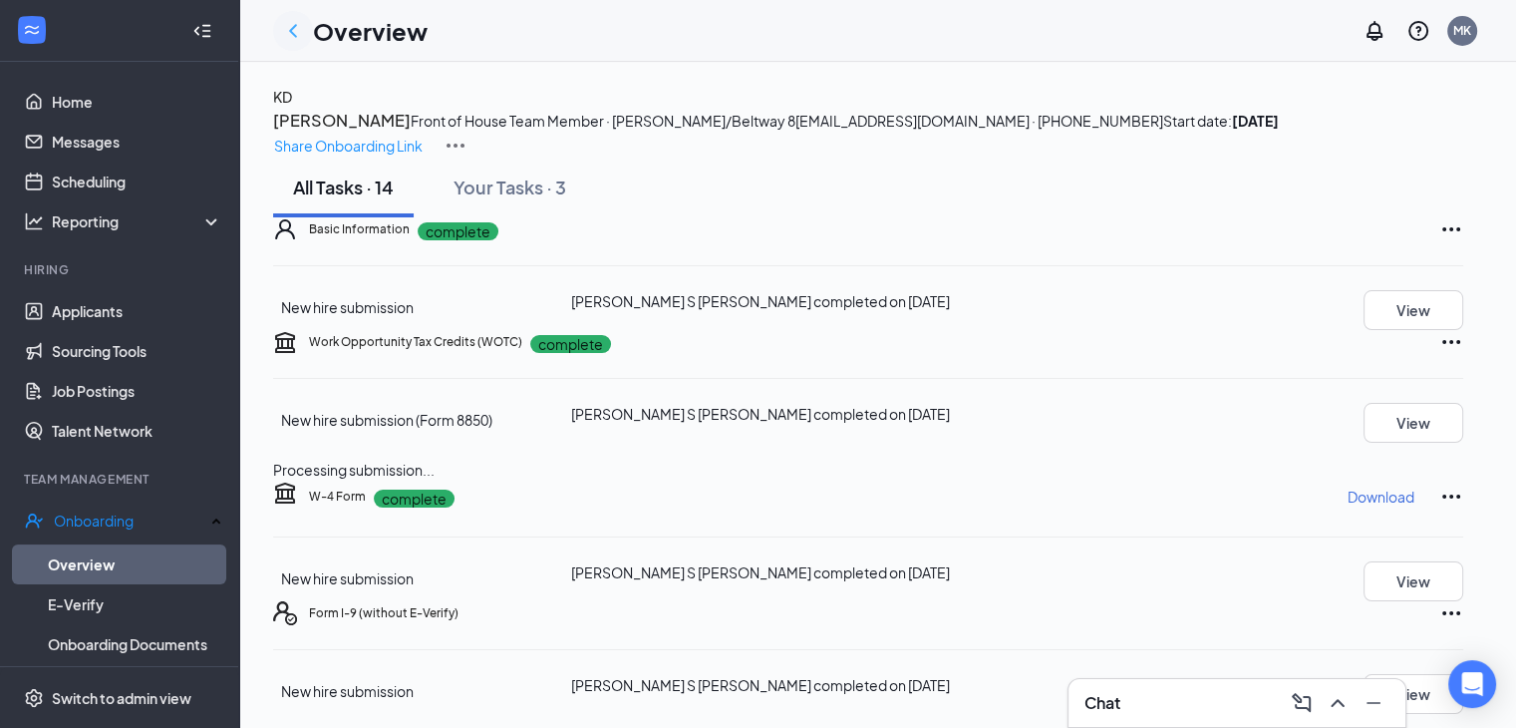
click at [295, 25] on icon "ChevronLeft" at bounding box center [293, 30] width 8 height 13
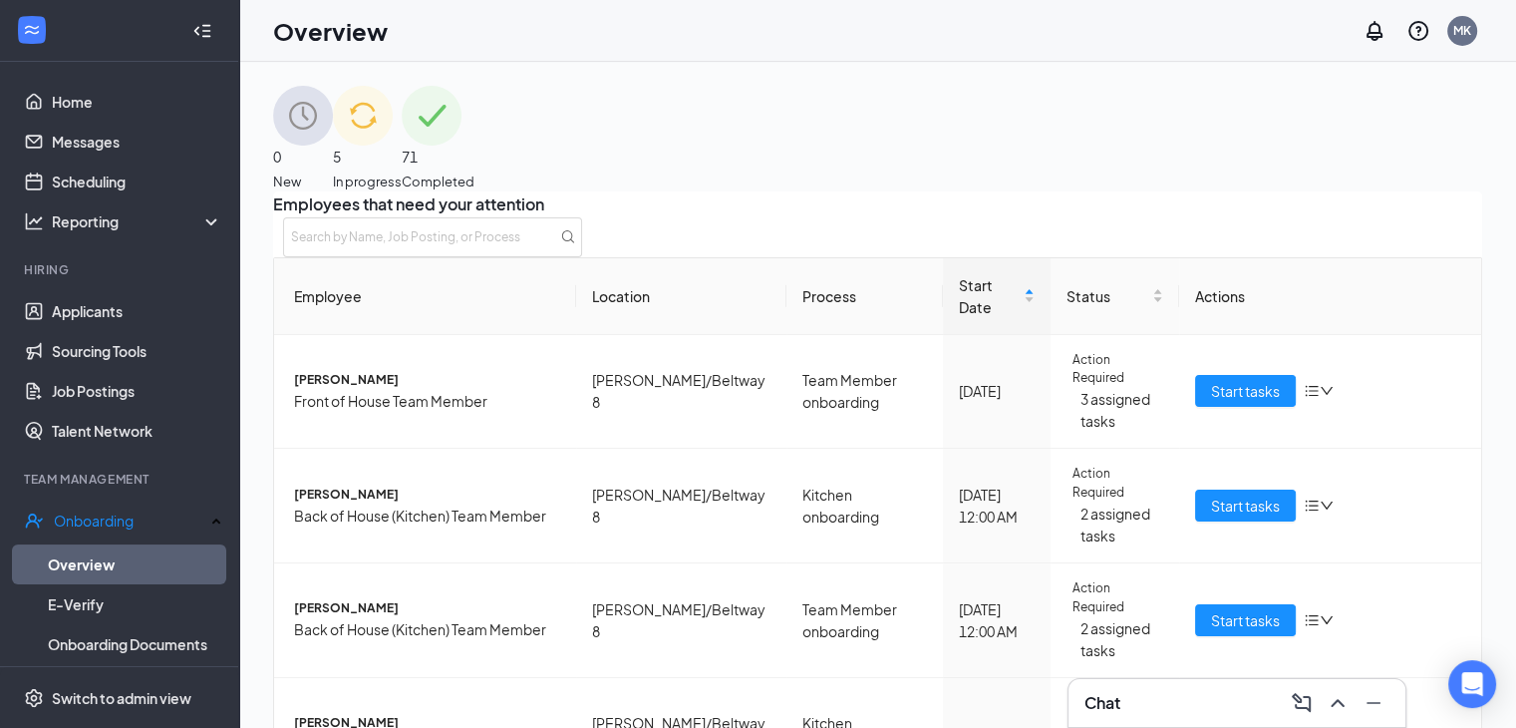
scroll to position [32, 0]
